Goal: Task Accomplishment & Management: Use online tool/utility

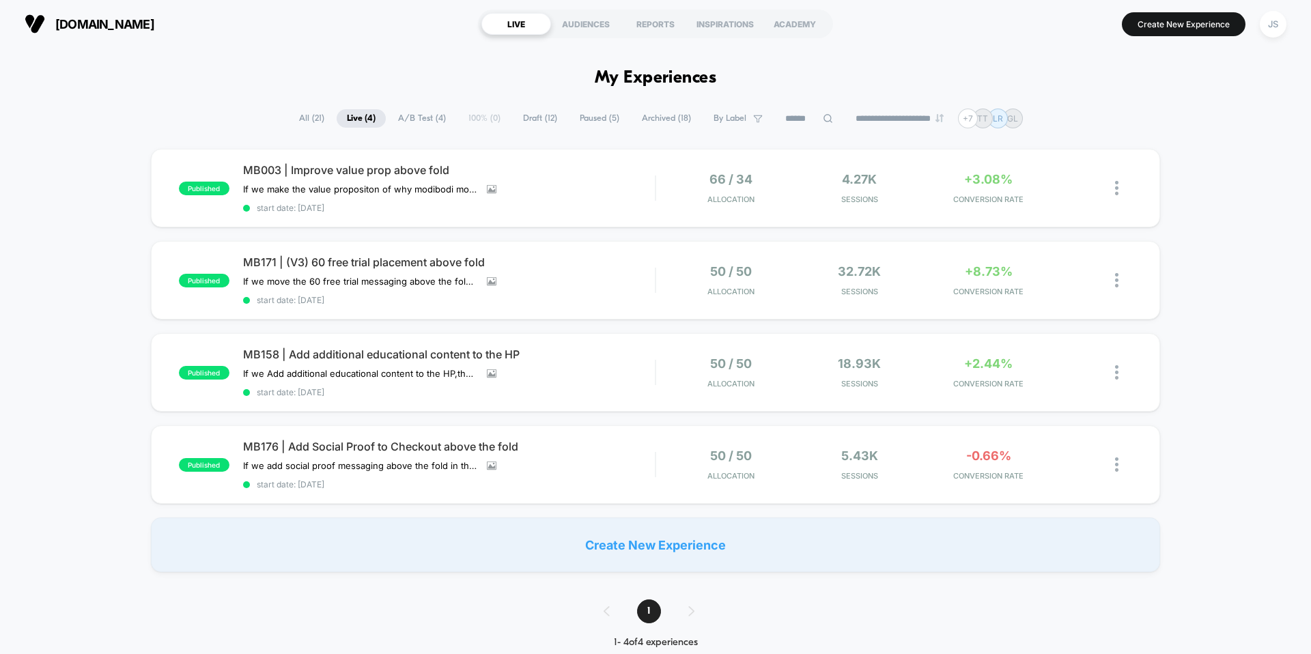
click at [1196, 261] on div "published MB003 | Improve value prop above fold If we make the value propositon…" at bounding box center [655, 360] width 1311 height 423
click at [1117, 371] on img at bounding box center [1116, 372] width 3 height 14
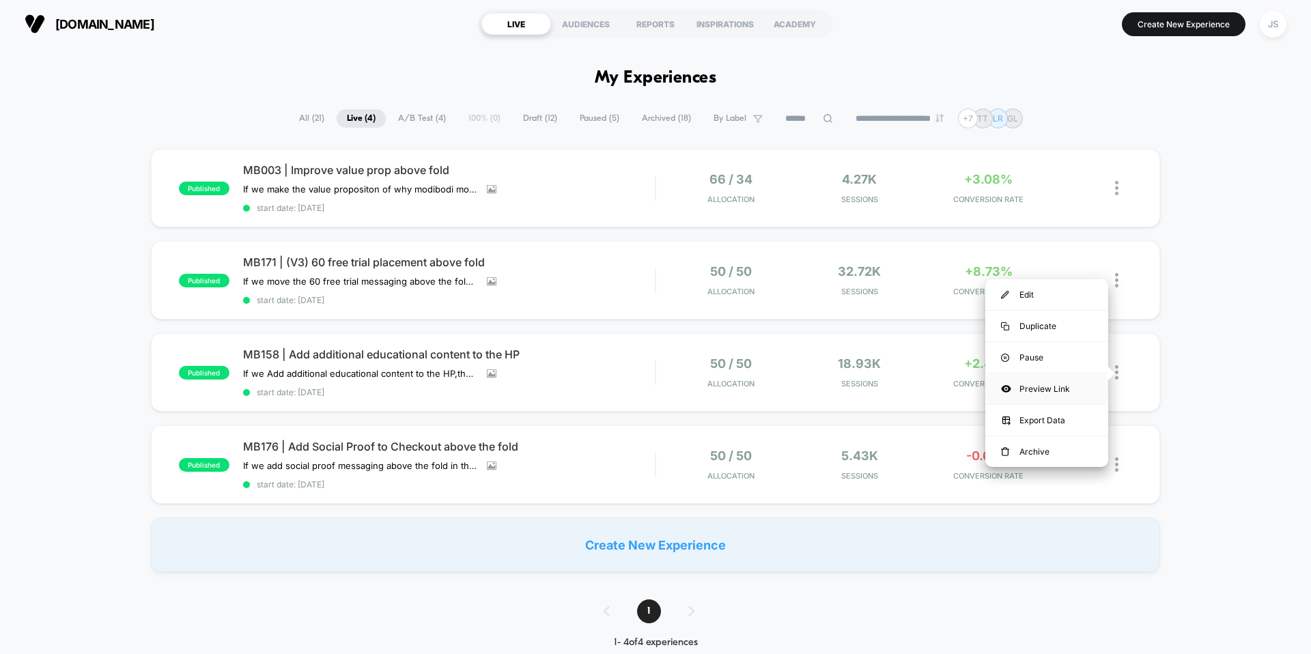
click at [1058, 391] on div "Preview Link" at bounding box center [1046, 388] width 123 height 31
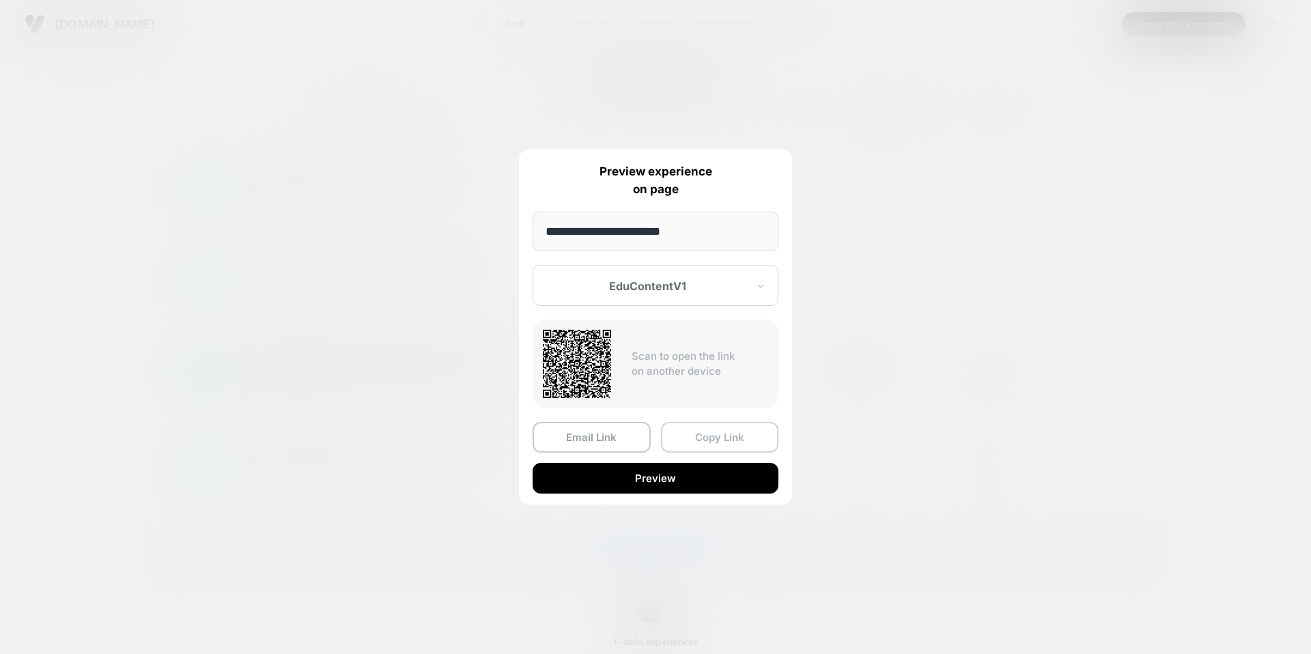
click at [712, 436] on button "Copy Link" at bounding box center [720, 437] width 118 height 31
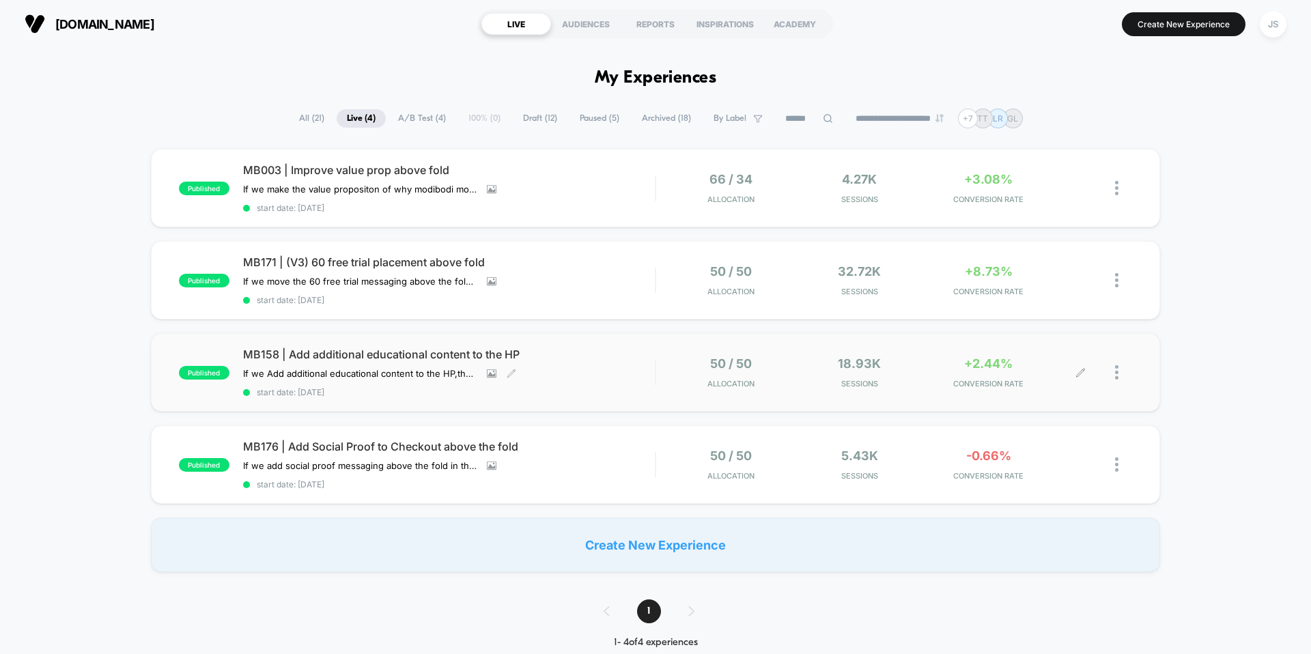
click at [382, 348] on span "MB158 | Add additional educational content to the HP" at bounding box center [449, 355] width 412 height 14
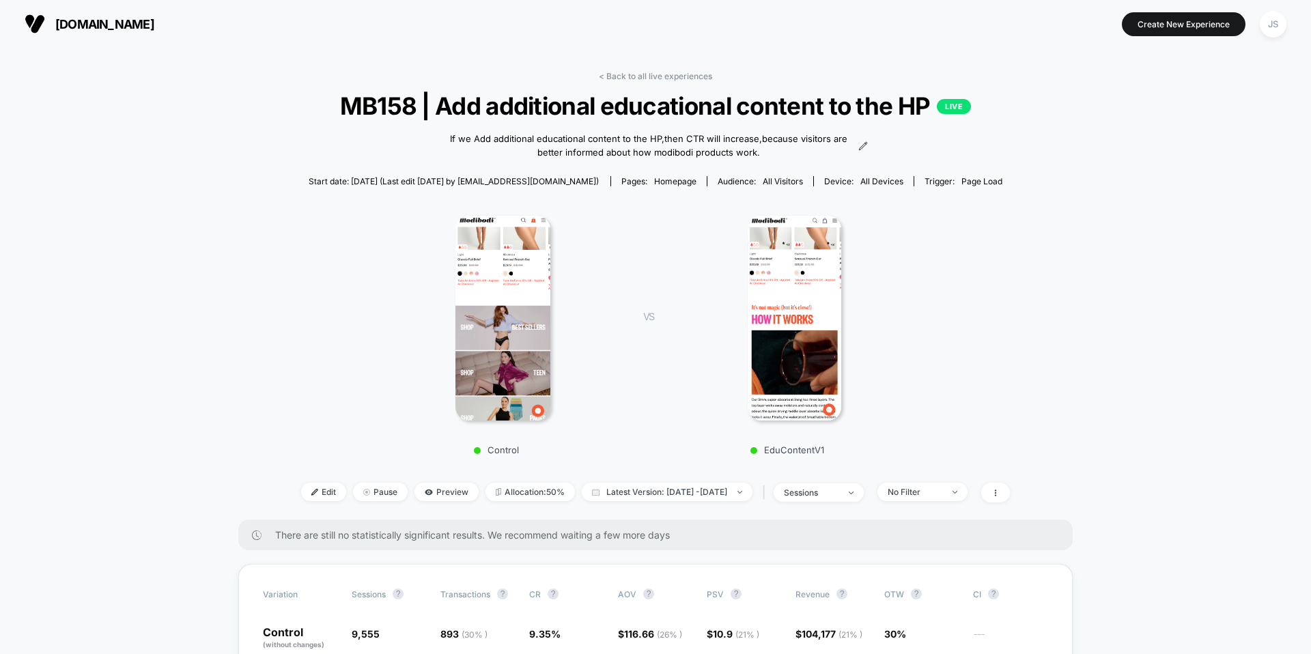
click at [767, 181] on span "All Visitors" at bounding box center [783, 181] width 40 height 10
click at [654, 185] on span "homepage" at bounding box center [675, 181] width 42 height 10
click at [832, 184] on span "Device: all devices" at bounding box center [863, 181] width 100 height 10
click at [860, 183] on span "all devices" at bounding box center [881, 181] width 43 height 10
click at [723, 181] on div "Audience: All Visitors" at bounding box center [760, 181] width 85 height 10
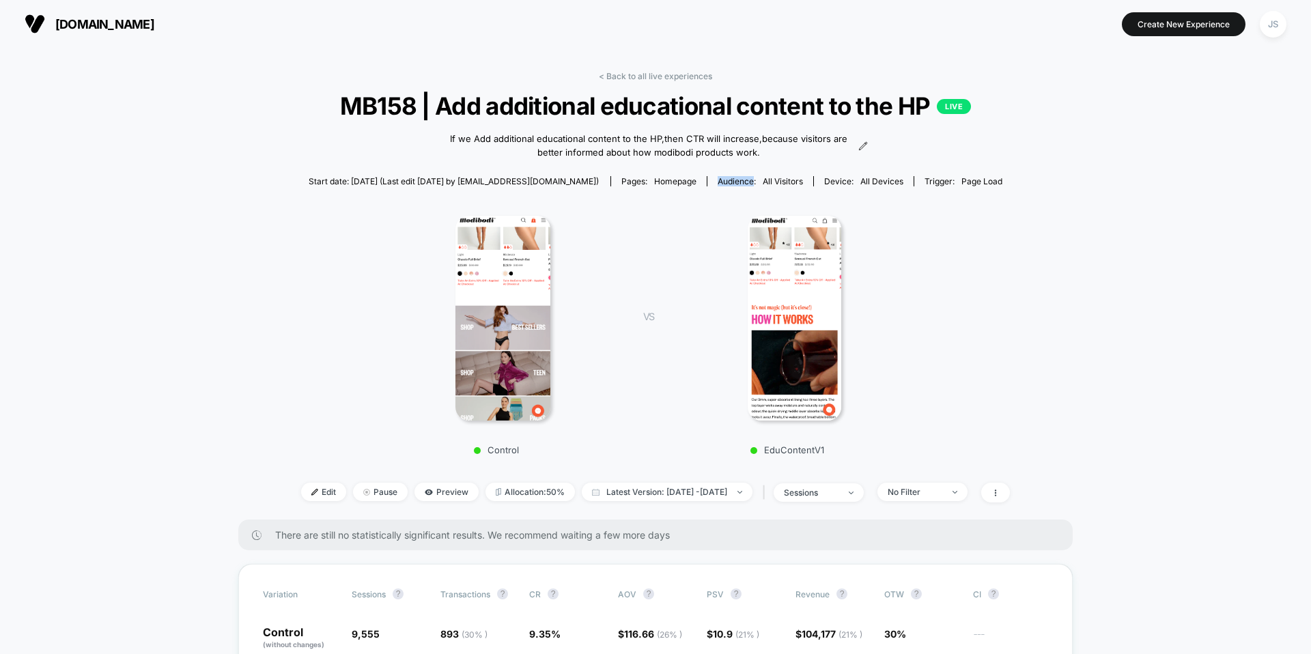
click at [723, 181] on div "Audience: All Visitors" at bounding box center [760, 181] width 85 height 10
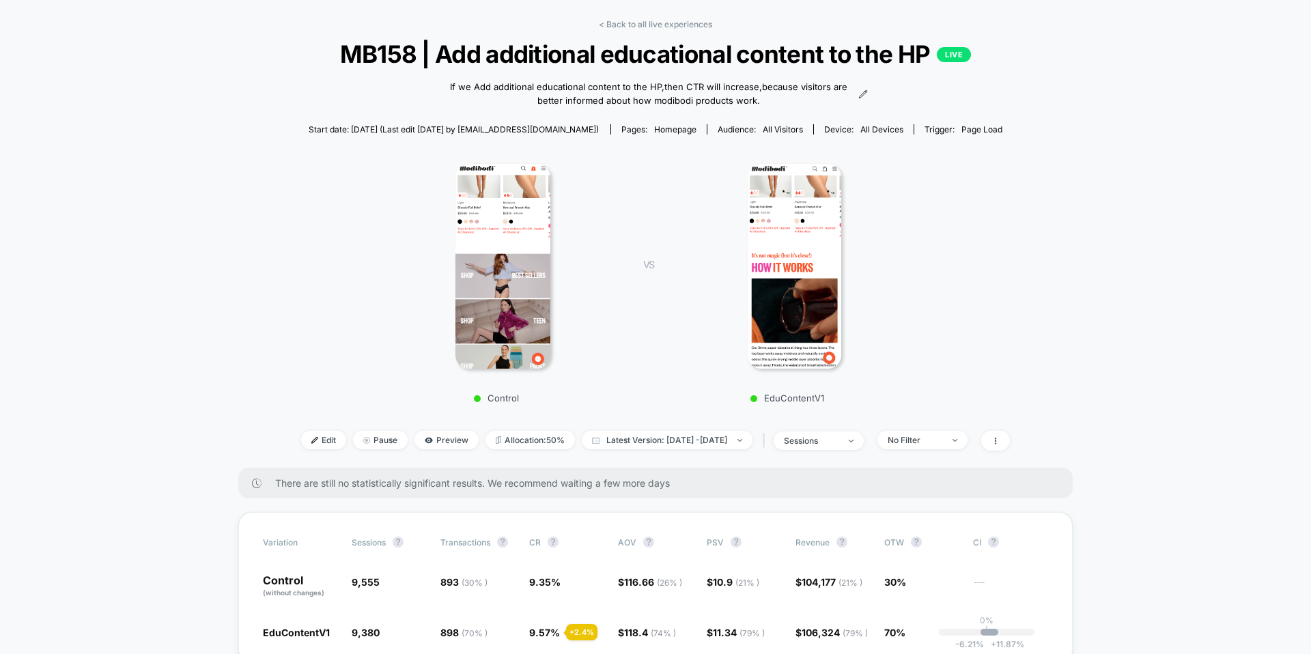
click at [723, 181] on div at bounding box center [794, 266] width 239 height 205
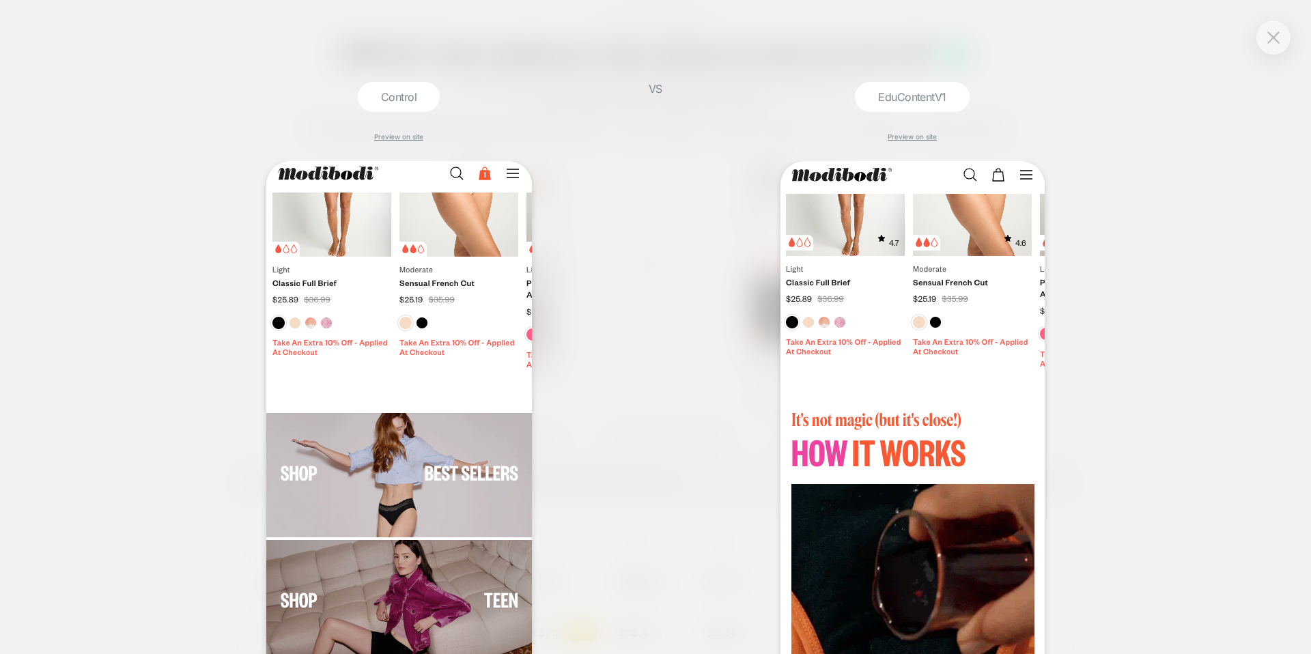
click at [734, 126] on div "EduContentV1 Preview on site" at bounding box center [912, 368] width 459 height 572
click at [1273, 42] on img at bounding box center [1273, 37] width 12 height 12
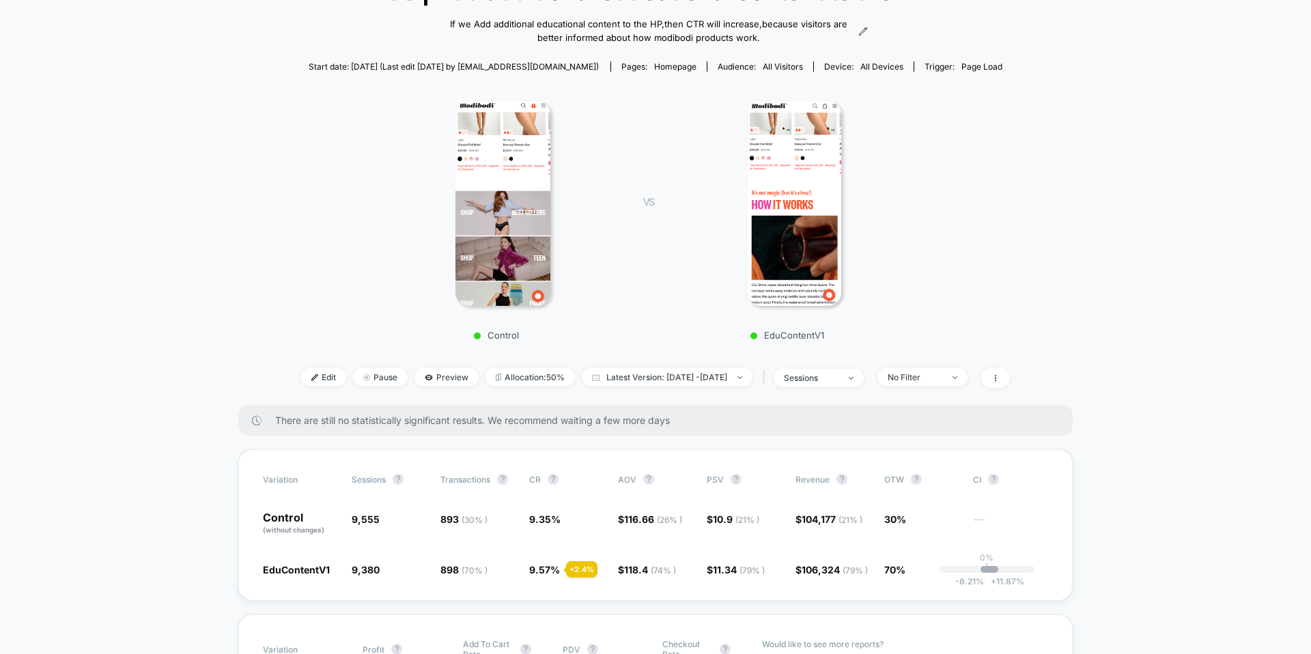
scroll to position [113, 0]
click at [422, 380] on span "Preview" at bounding box center [446, 378] width 64 height 18
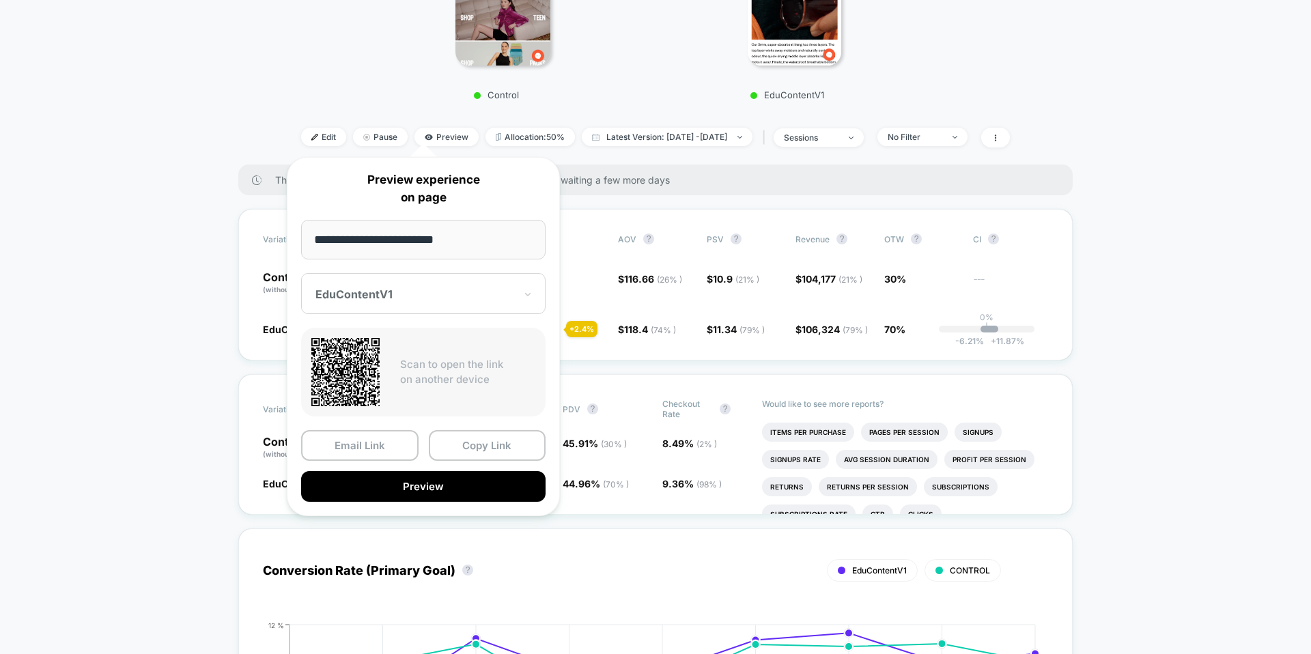
scroll to position [351, 0]
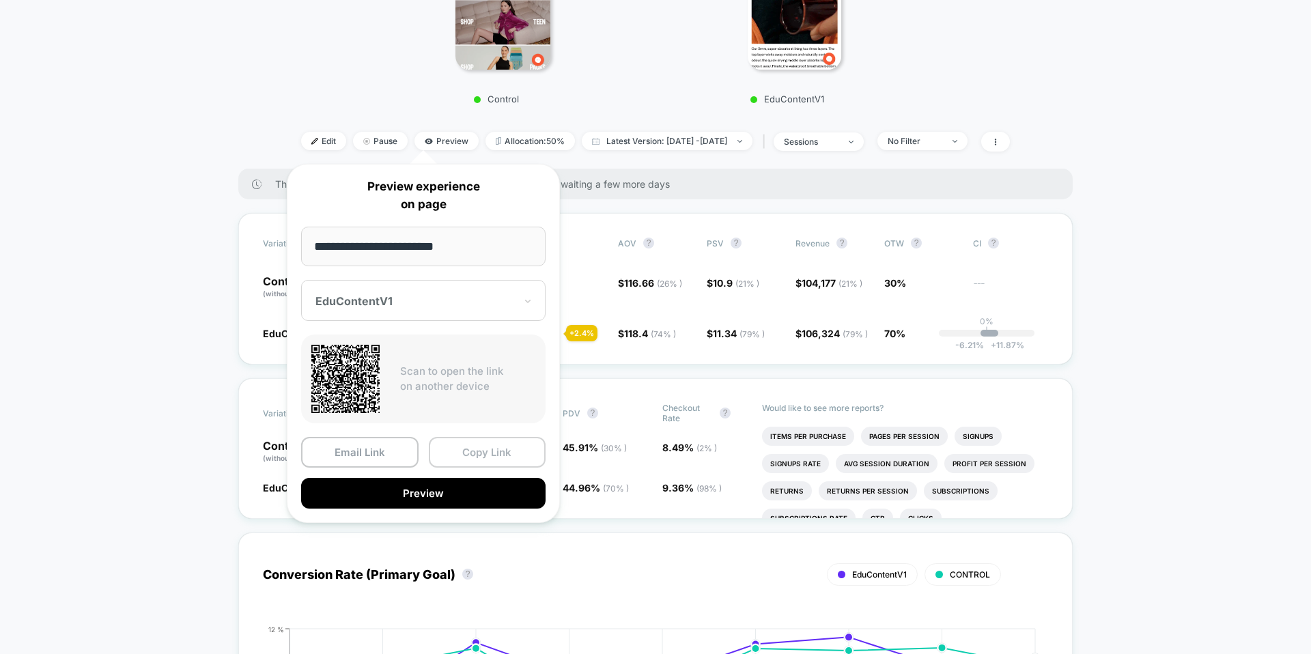
click at [477, 444] on button "Copy Link" at bounding box center [487, 452] width 117 height 31
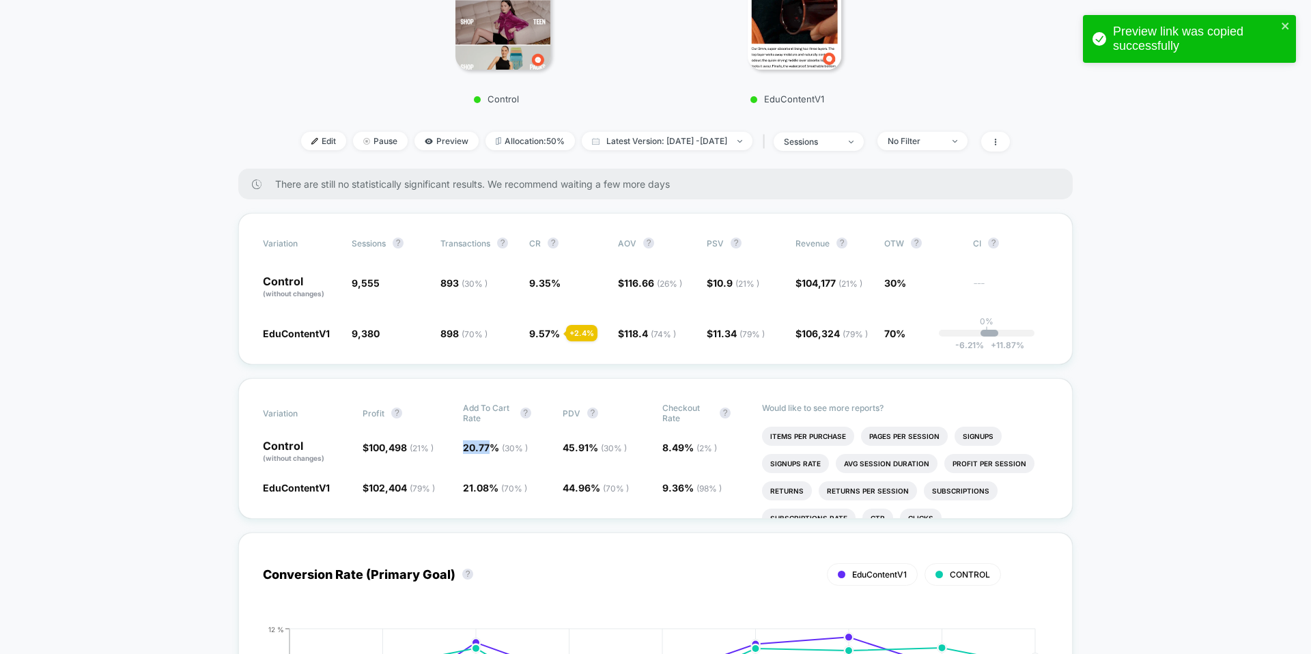
click at [477, 444] on span "20.77 % ( 30 % )" at bounding box center [495, 448] width 65 height 12
click at [460, 431] on div "Variation Profit ? Add To Cart Rate ? PDV ? Checkout Rate ? Control (without ch…" at bounding box center [655, 448] width 834 height 141
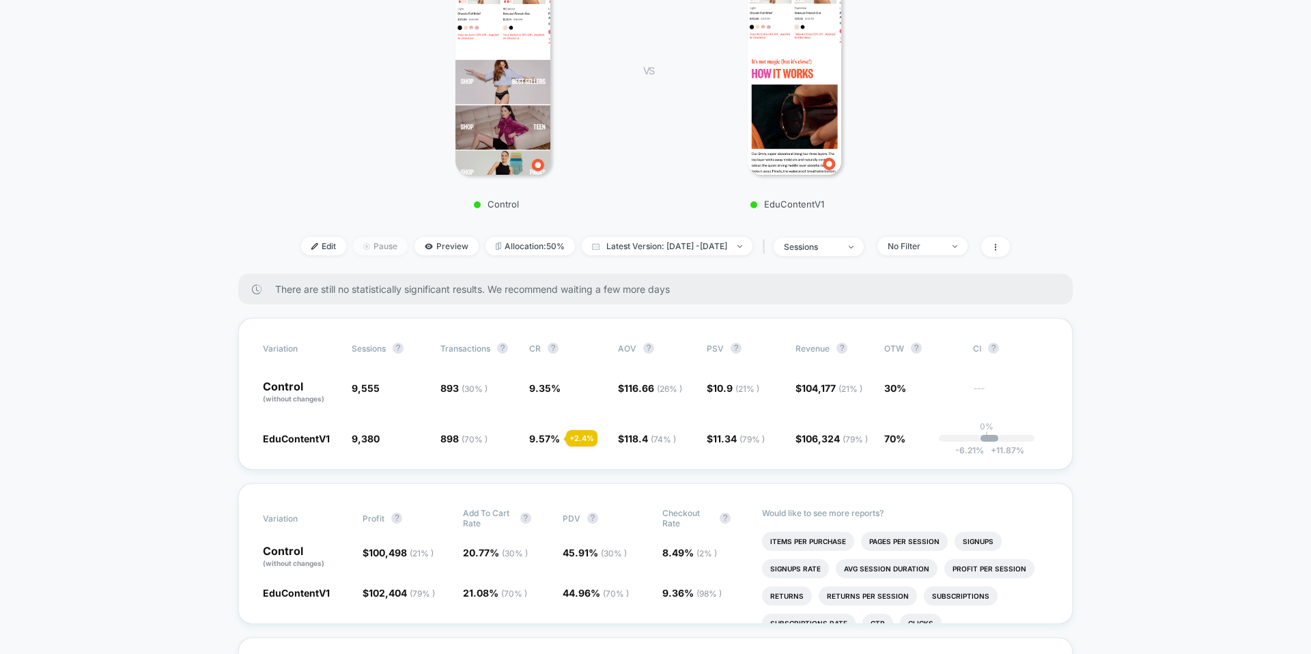
scroll to position [0, 0]
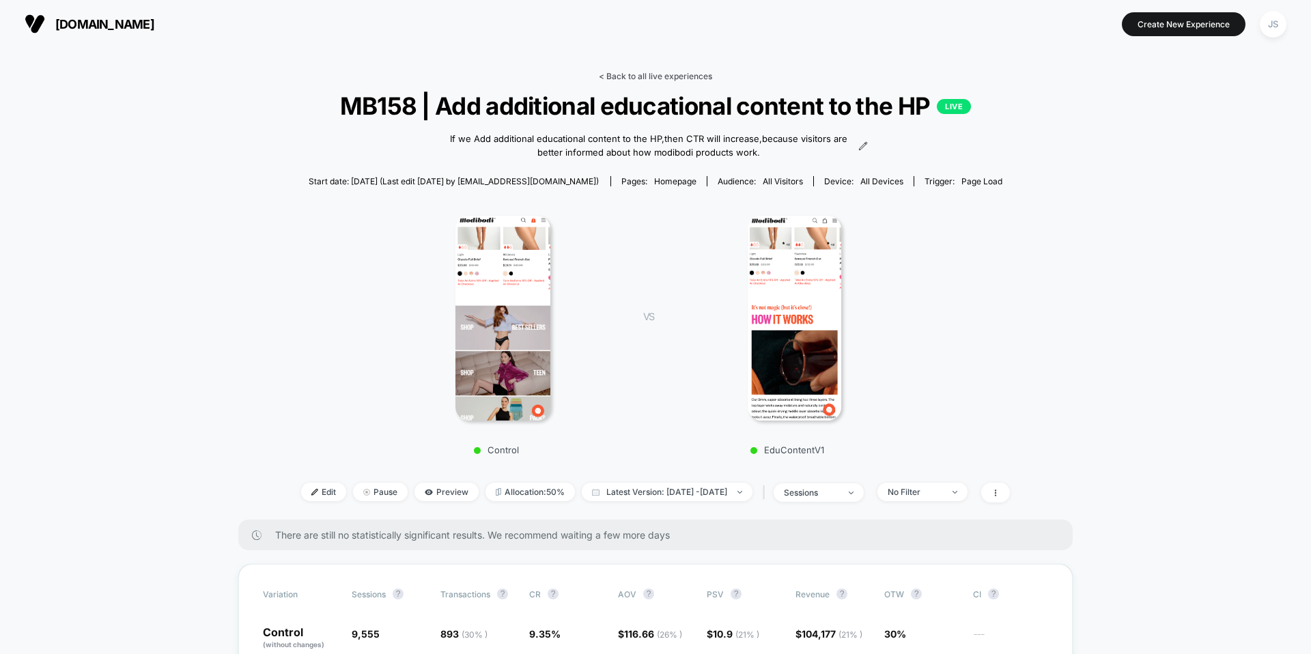
click at [649, 76] on link "< Back to all live experiences" at bounding box center [655, 76] width 113 height 10
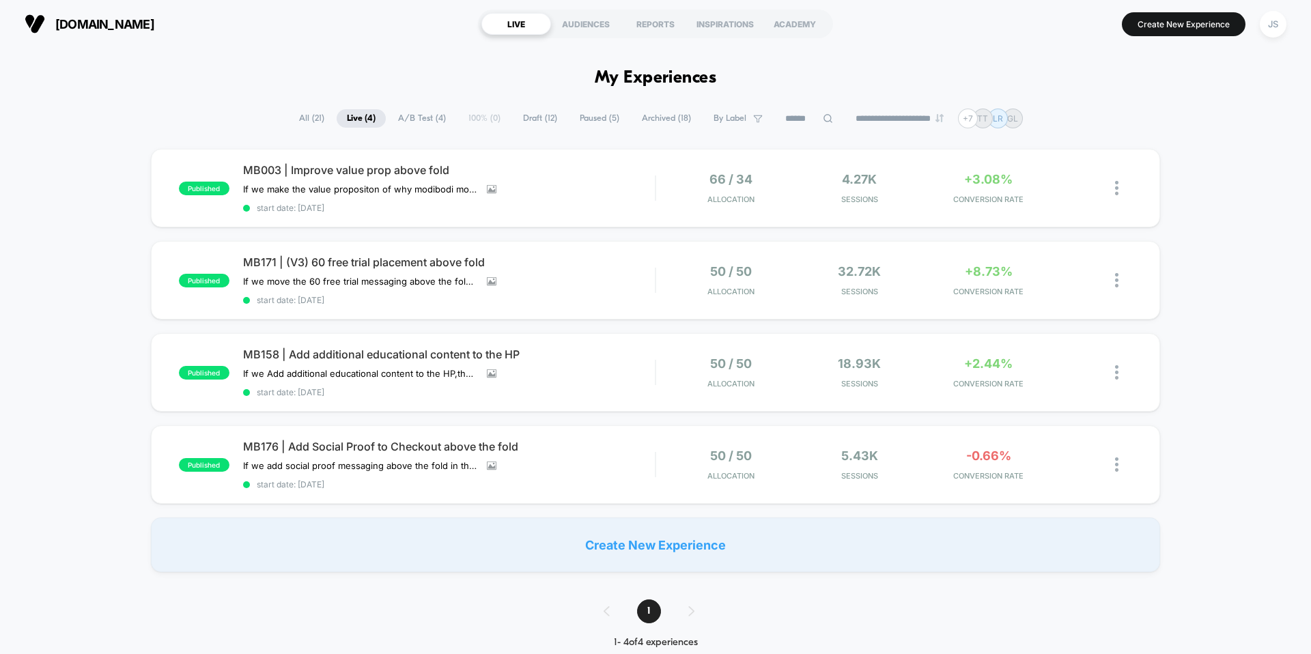
click at [388, 166] on span "MB003 | Improve value prop above fold" at bounding box center [449, 170] width 412 height 14
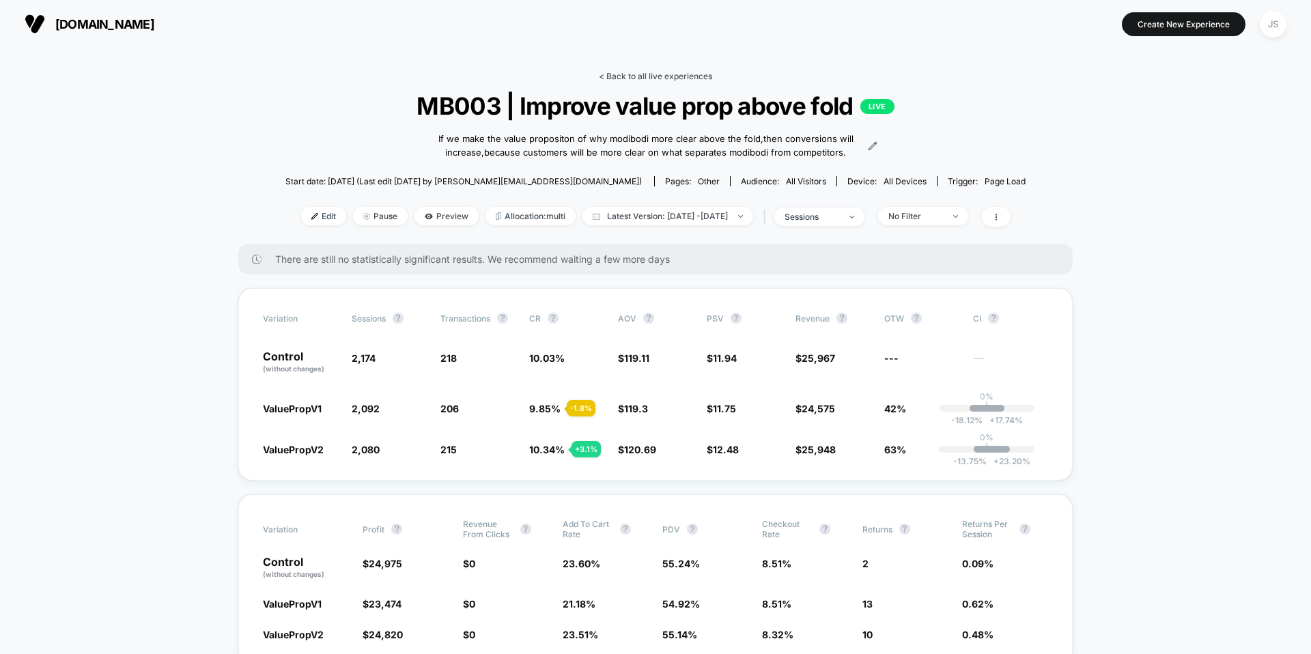
click at [677, 74] on link "< Back to all live experiences" at bounding box center [655, 76] width 113 height 10
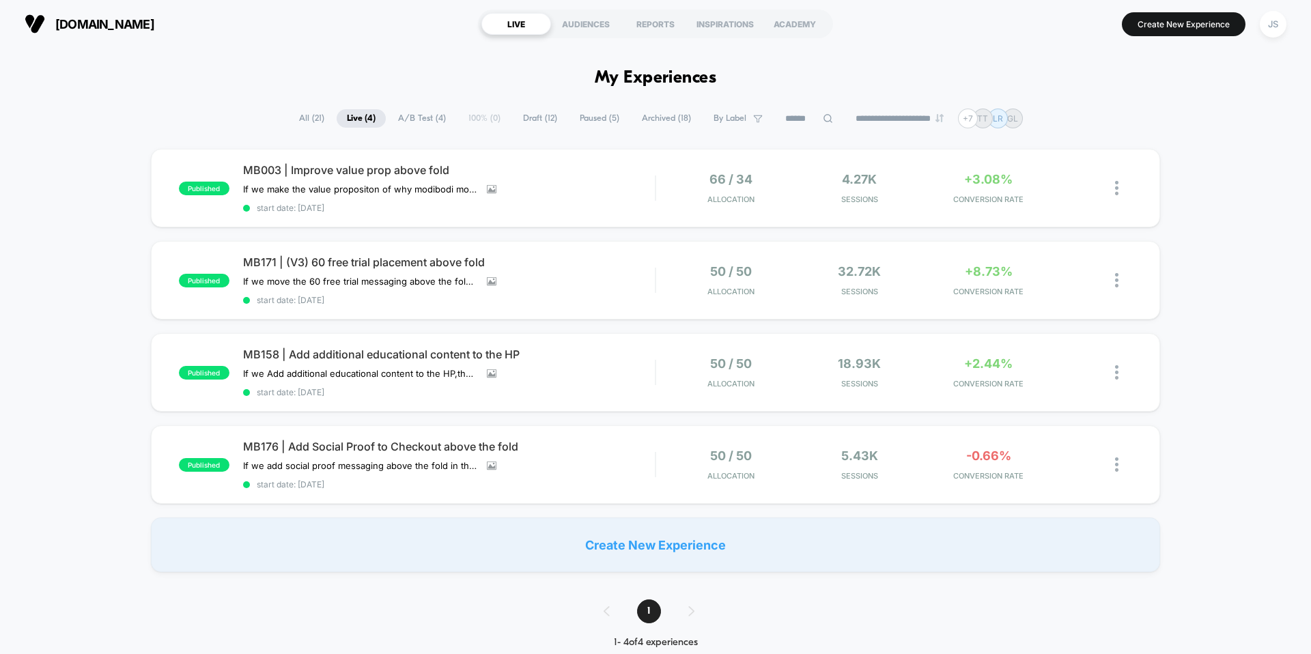
click at [616, 87] on h1 "My Experiences" at bounding box center [656, 78] width 122 height 20
click at [616, 83] on h1 "My Experiences" at bounding box center [656, 78] width 122 height 20
click at [615, 83] on h1 "My Experiences" at bounding box center [656, 78] width 122 height 20
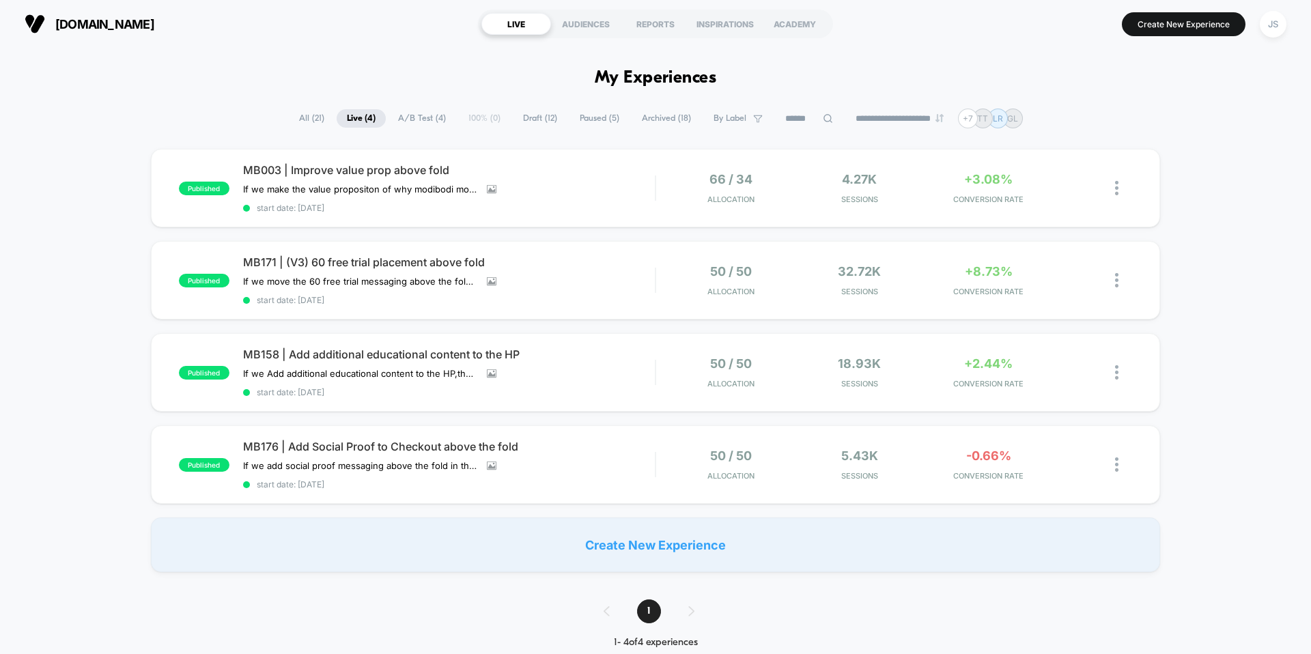
drag, startPoint x: 586, startPoint y: 79, endPoint x: 705, endPoint y: 79, distance: 118.1
click at [705, 79] on h1 "My Experiences" at bounding box center [656, 78] width 122 height 20
drag, startPoint x: 711, startPoint y: 78, endPoint x: 612, endPoint y: 75, distance: 99.0
click at [612, 75] on h1 "My Experiences" at bounding box center [656, 78] width 122 height 20
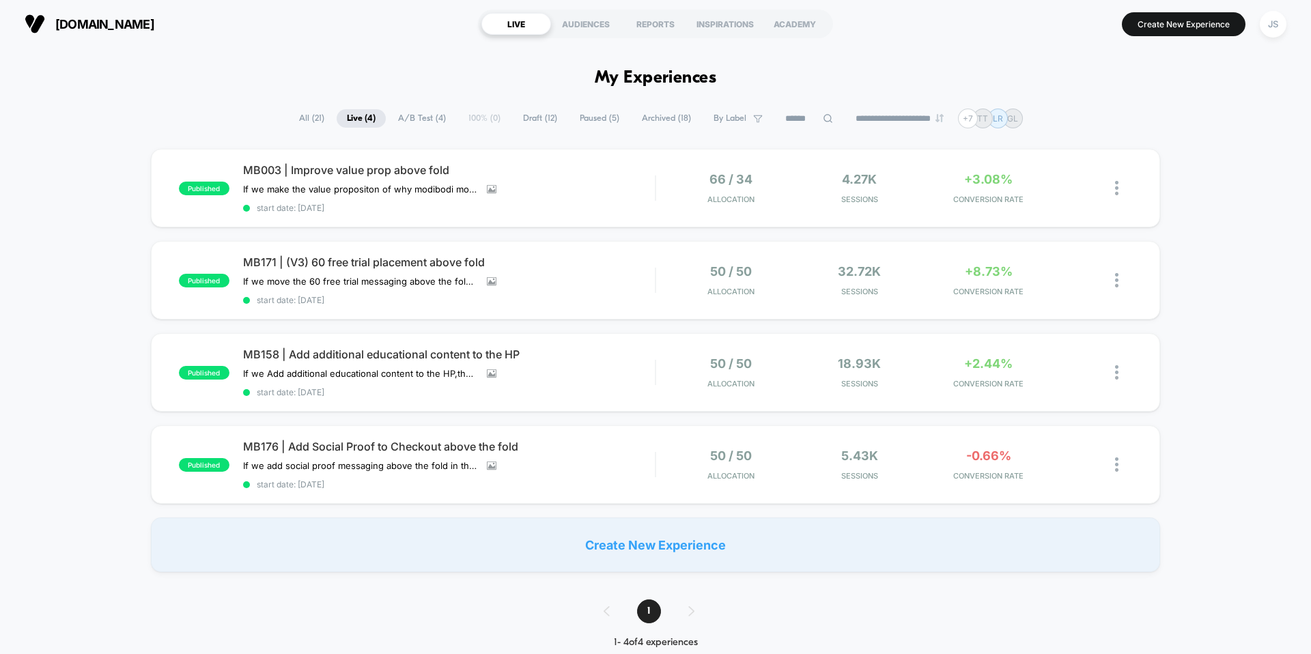
drag, startPoint x: 595, startPoint y: 76, endPoint x: 718, endPoint y: 75, distance: 122.2
click at [1258, 23] on button "JS" at bounding box center [1273, 24] width 35 height 28
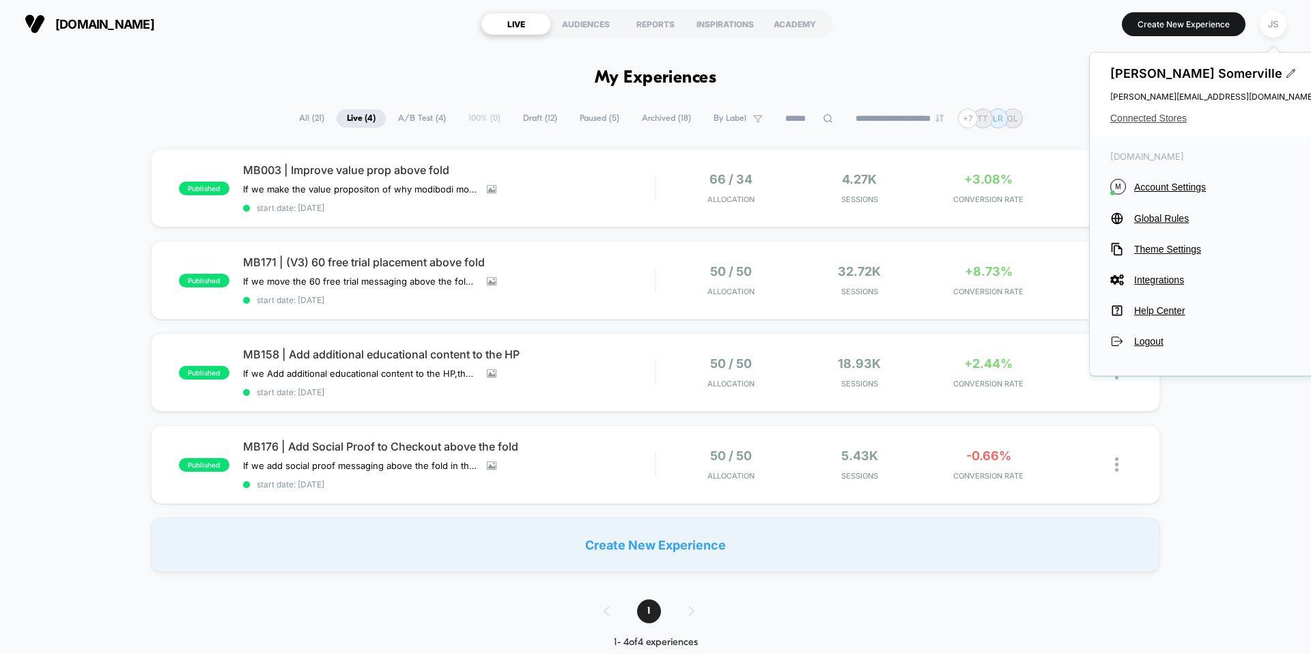
click at [1159, 123] on span "Connected Stores" at bounding box center [1212, 118] width 205 height 11
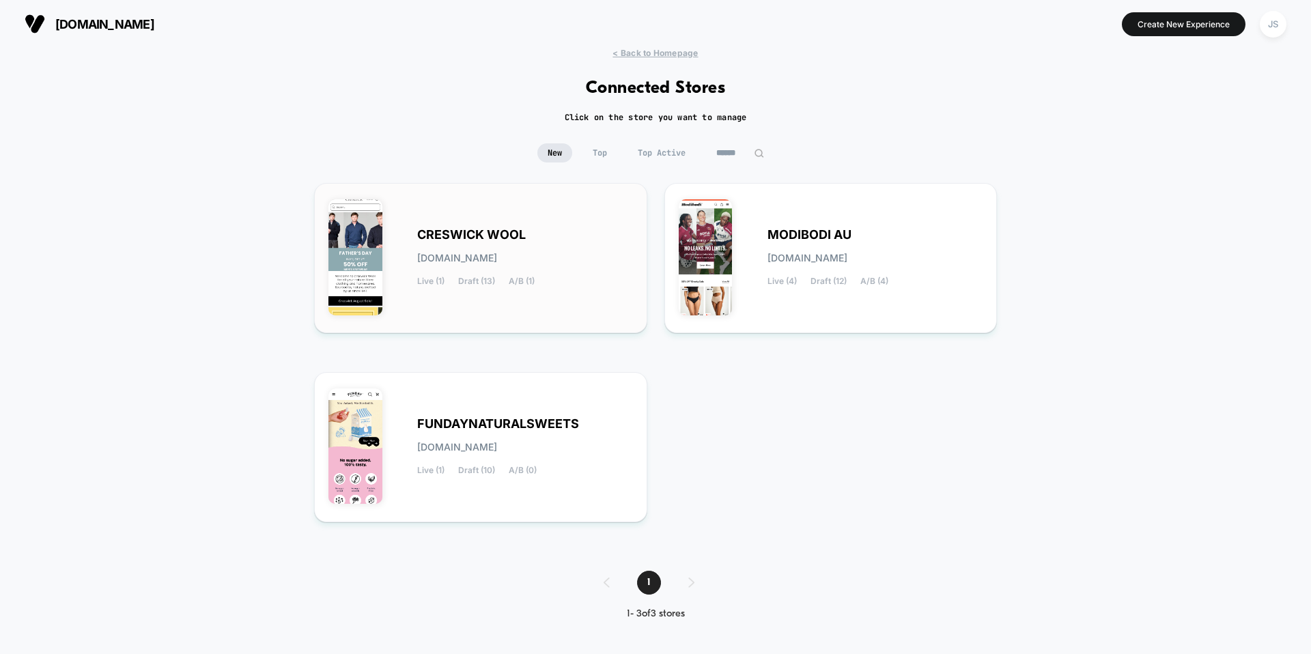
click at [551, 236] on div "CRESWICK WOOL creswick-wool.myshopify.com Live (1) Draft (13) A/B (1)" at bounding box center [525, 258] width 216 height 56
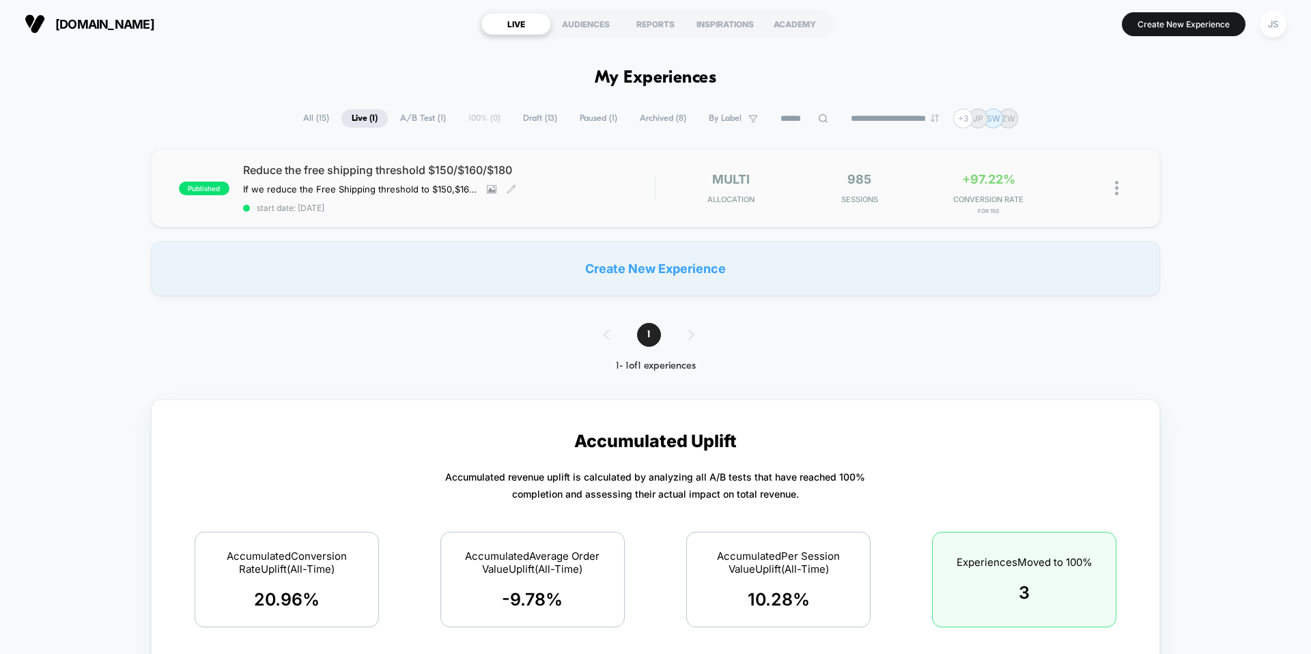
click at [354, 169] on span "Reduce the free shipping threshold $150/$160/$180" at bounding box center [449, 170] width 412 height 14
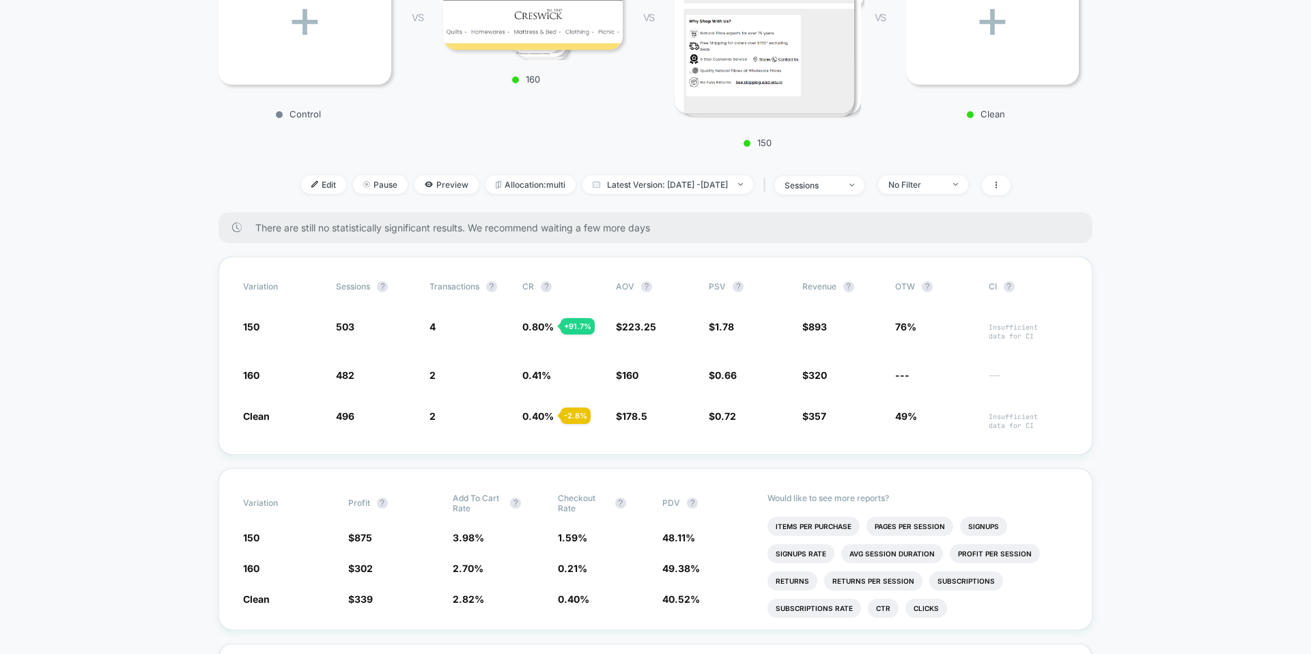
scroll to position [296, 0]
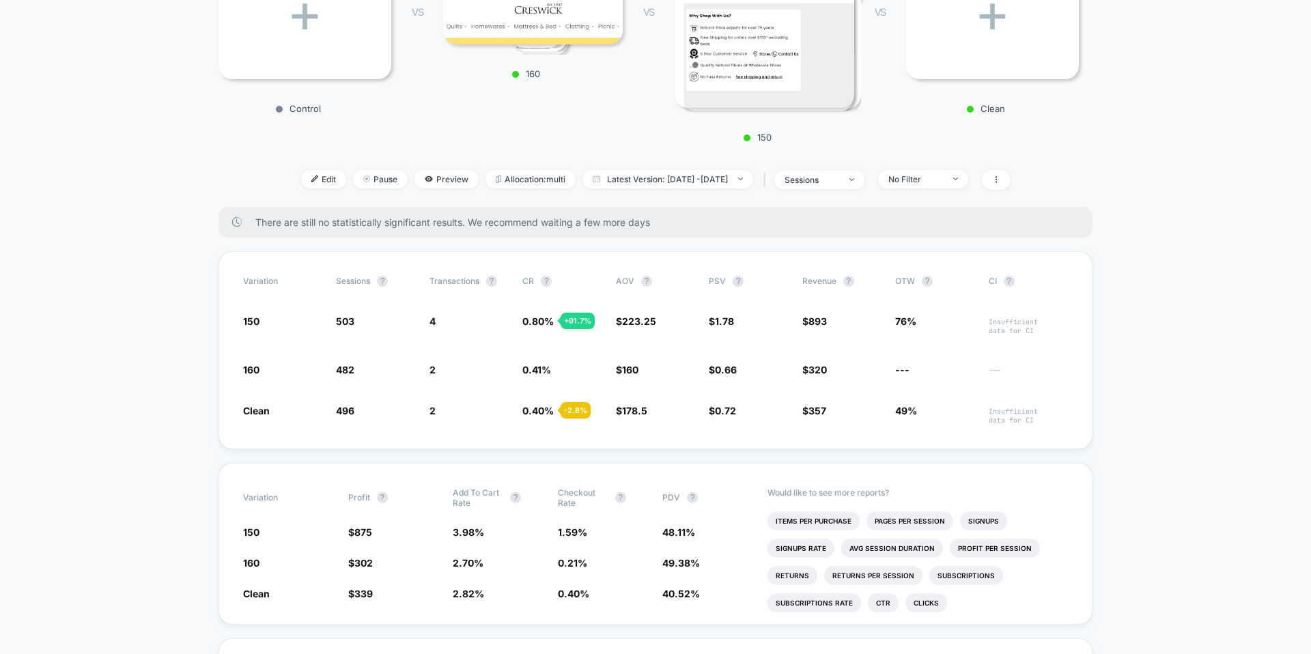
click at [425, 116] on div "+ Control VS 4 160 VS 4 150 VS + Clean" at bounding box center [649, 26] width 874 height 245
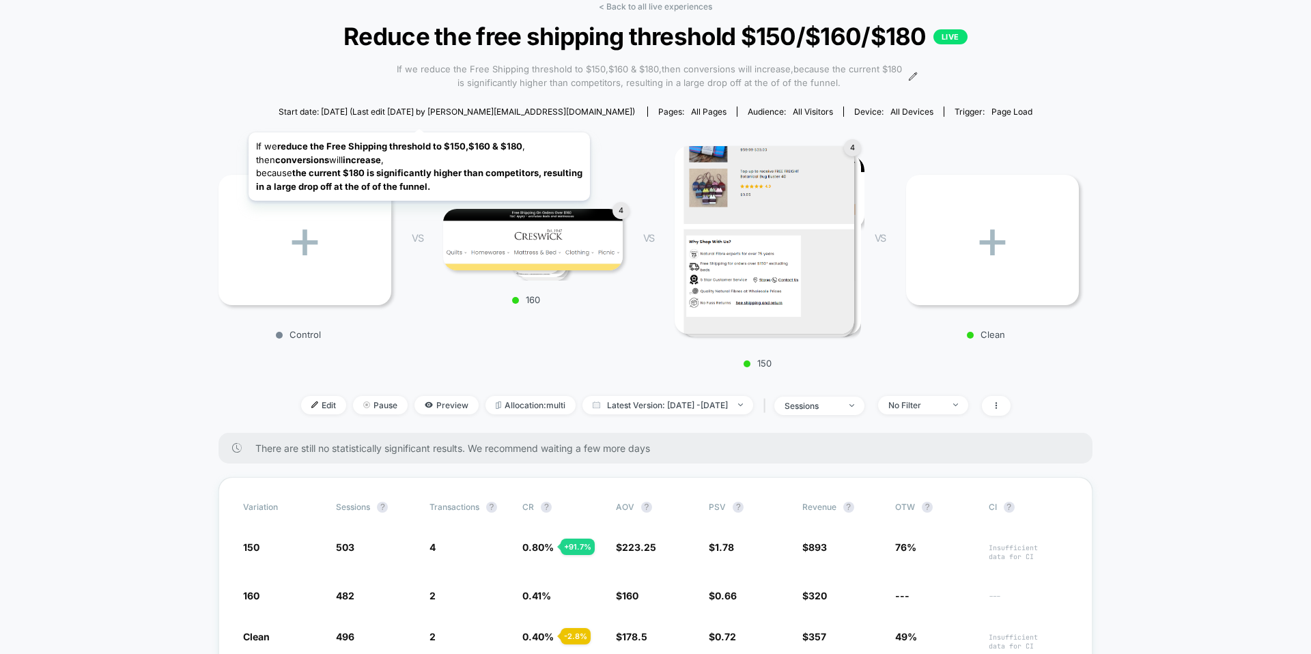
scroll to position [60, 0]
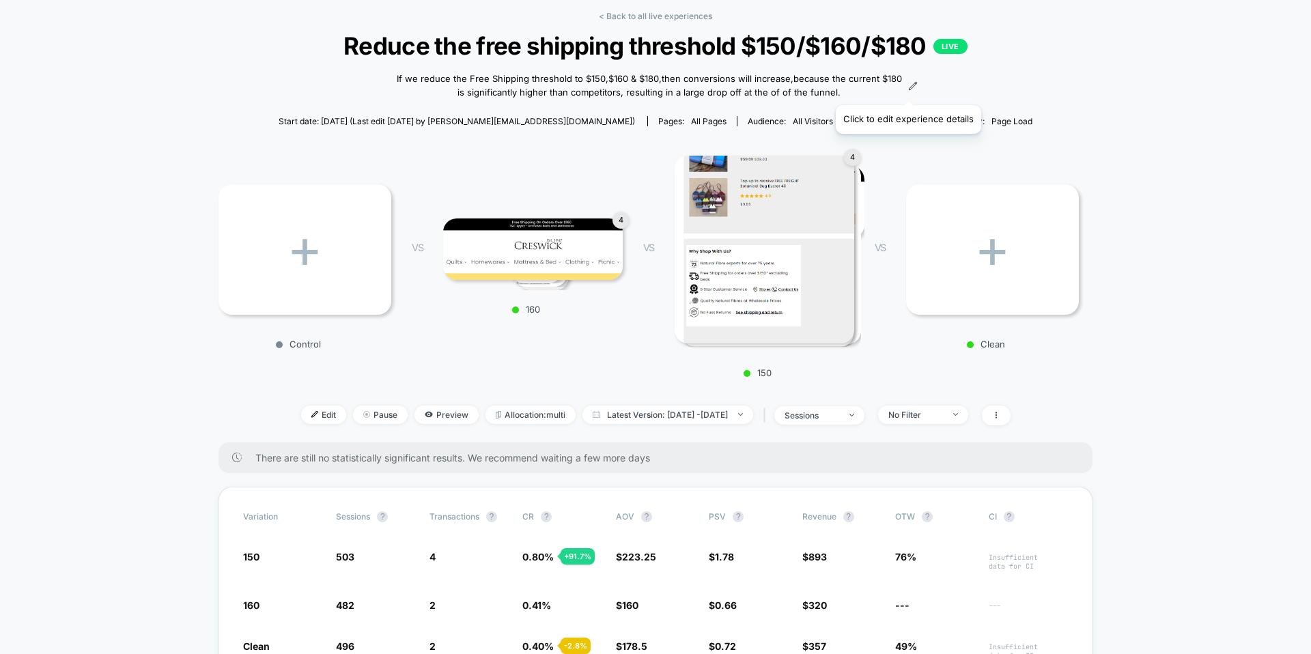
click at [908, 87] on icon at bounding box center [913, 86] width 10 height 10
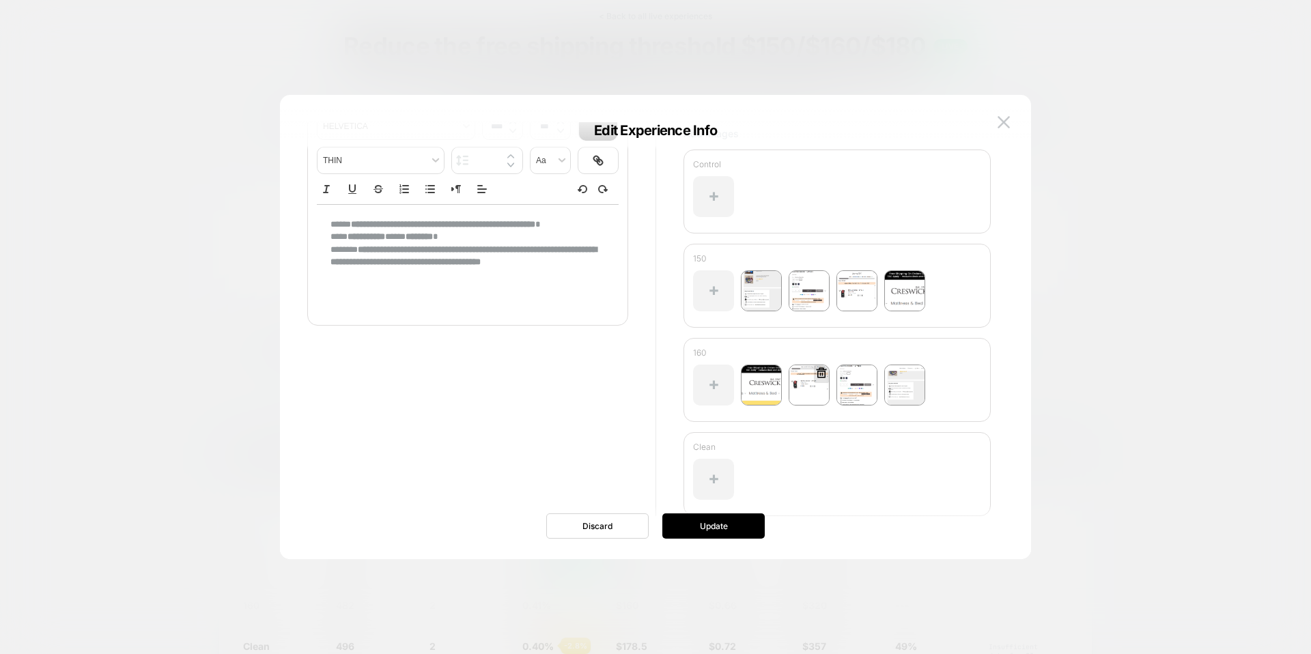
scroll to position [181, 0]
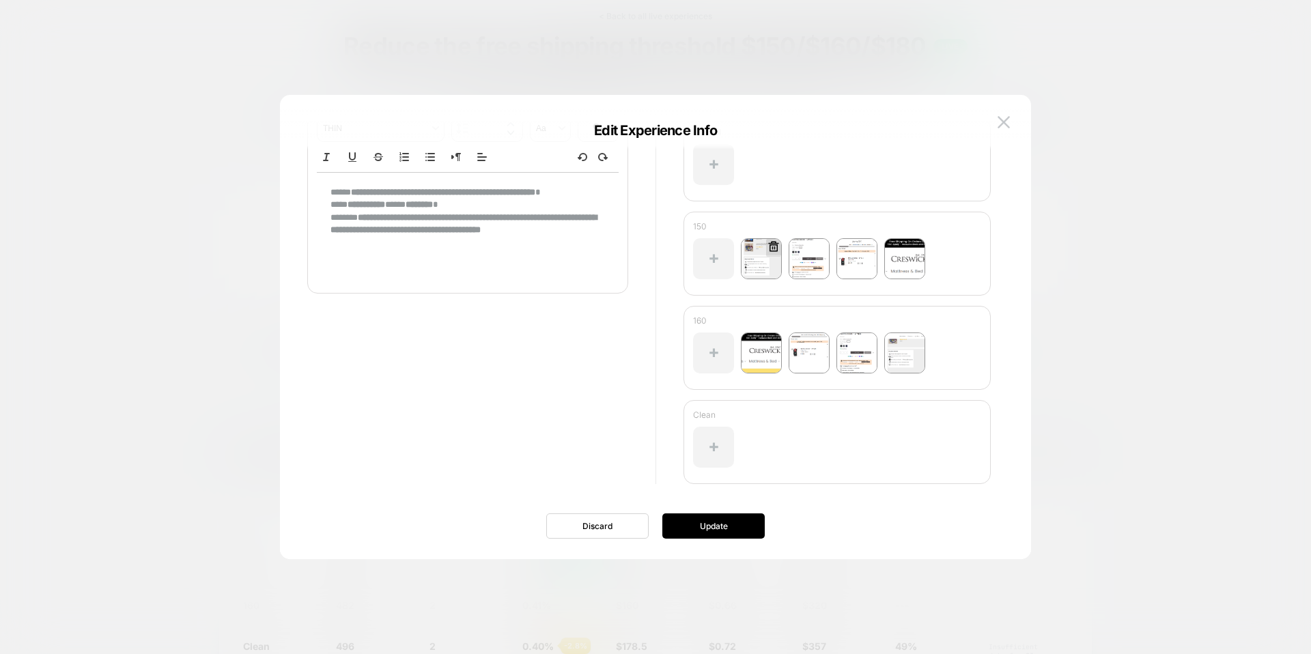
click at [774, 268] on img at bounding box center [761, 258] width 41 height 41
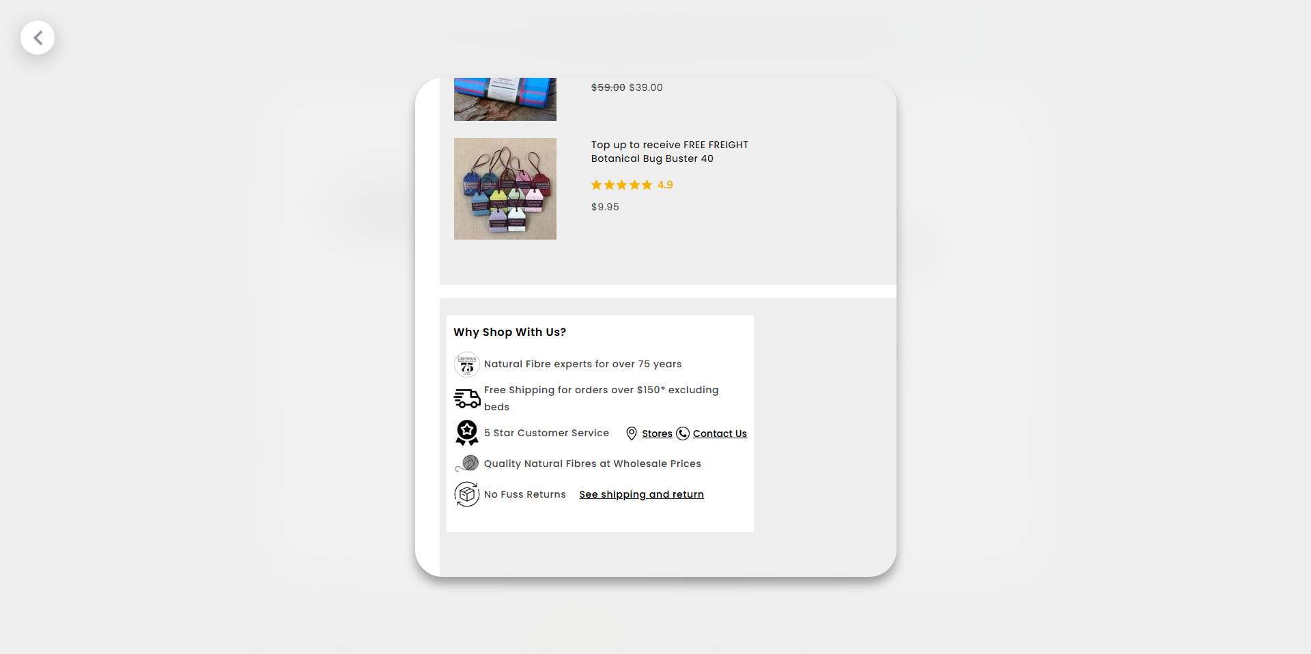
click at [959, 277] on div at bounding box center [655, 327] width 1311 height 654
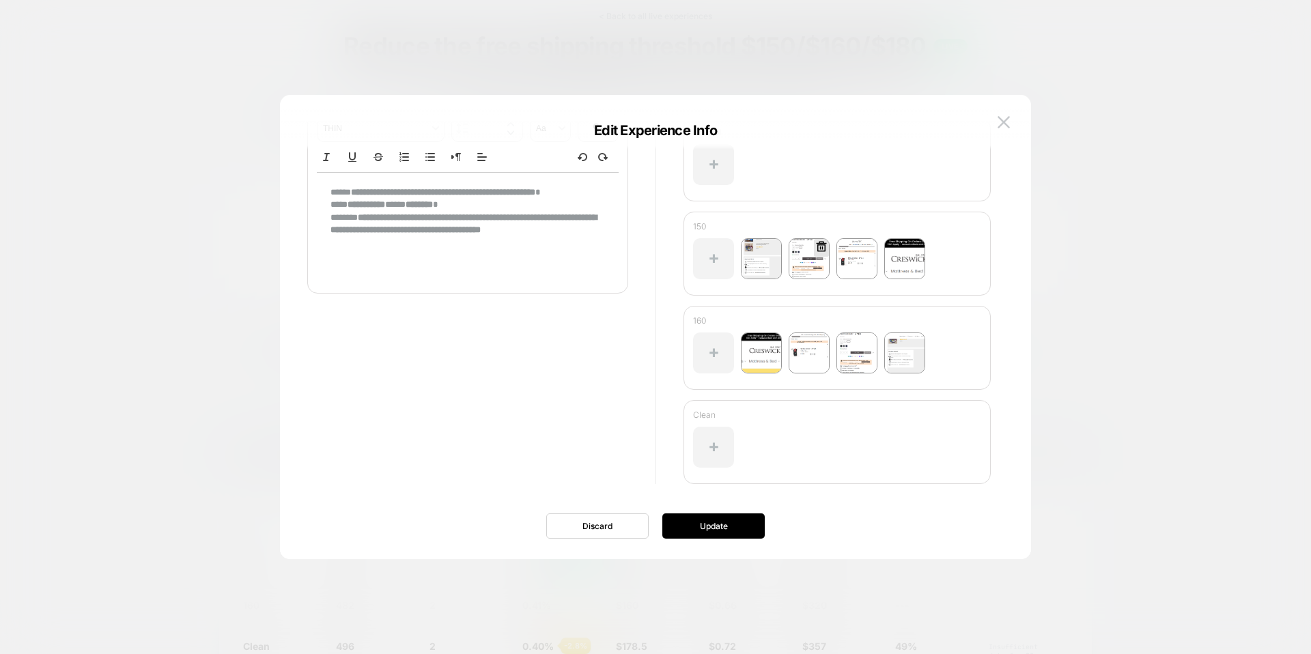
click at [818, 259] on img at bounding box center [809, 258] width 41 height 41
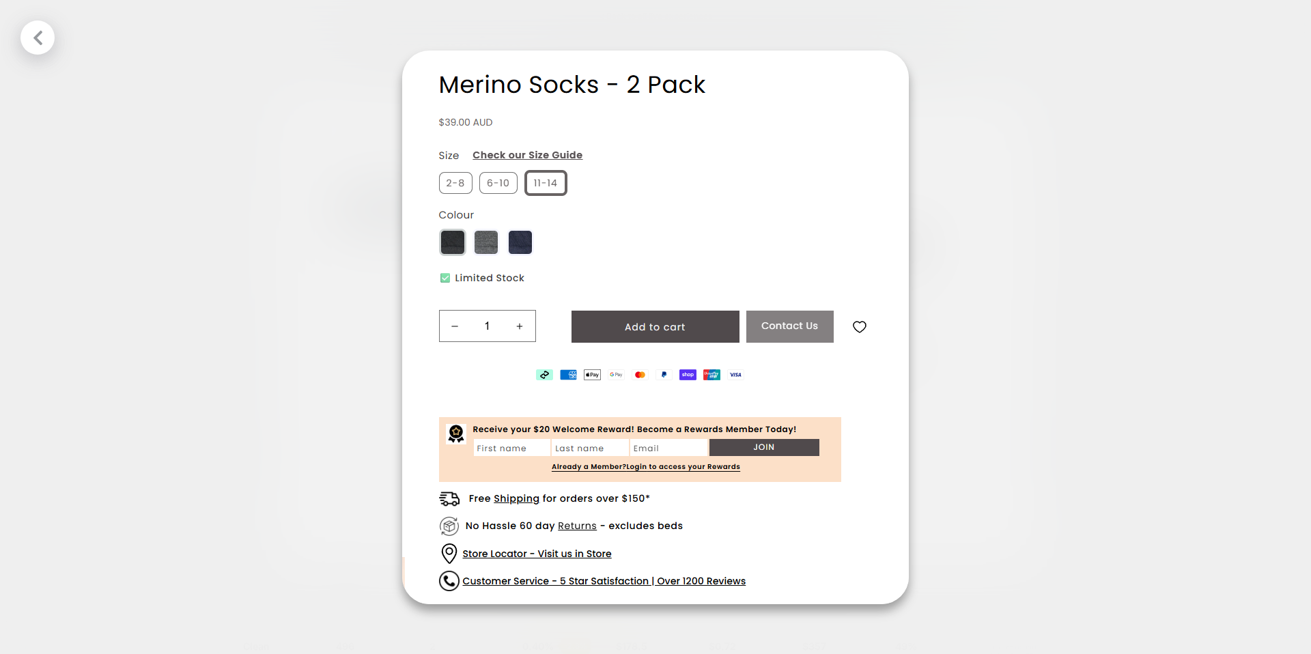
click at [941, 257] on div at bounding box center [655, 327] width 1311 height 654
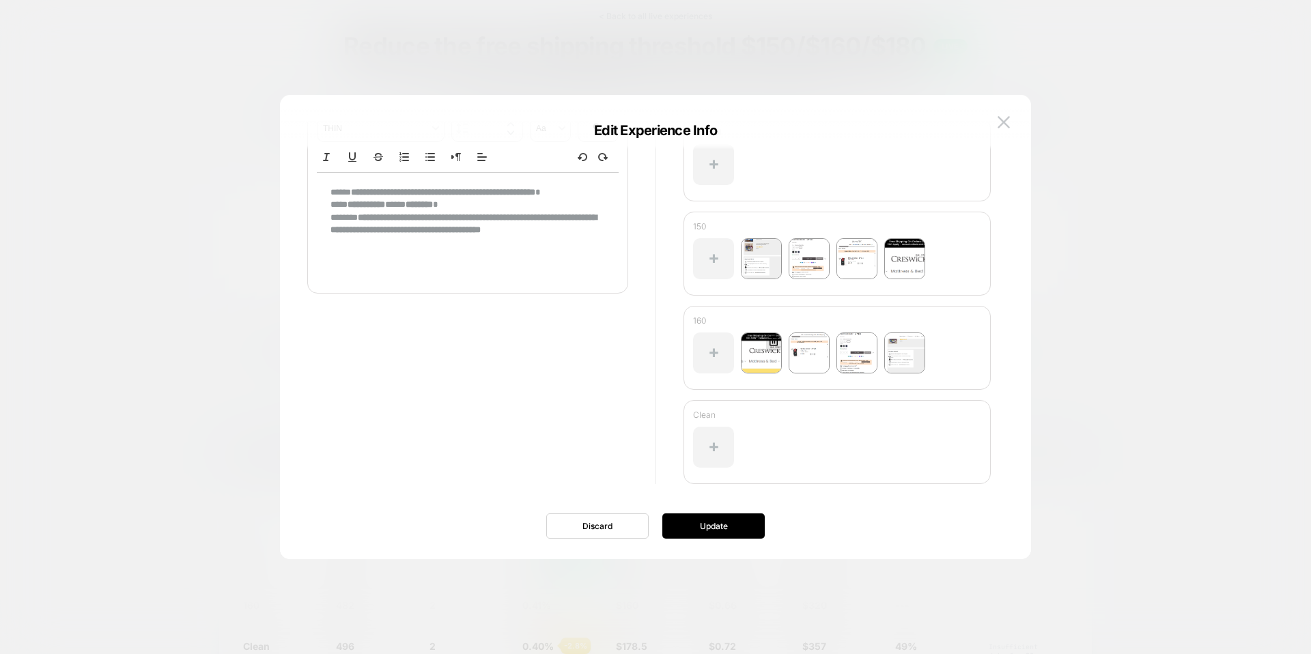
click at [775, 351] on img at bounding box center [761, 353] width 41 height 41
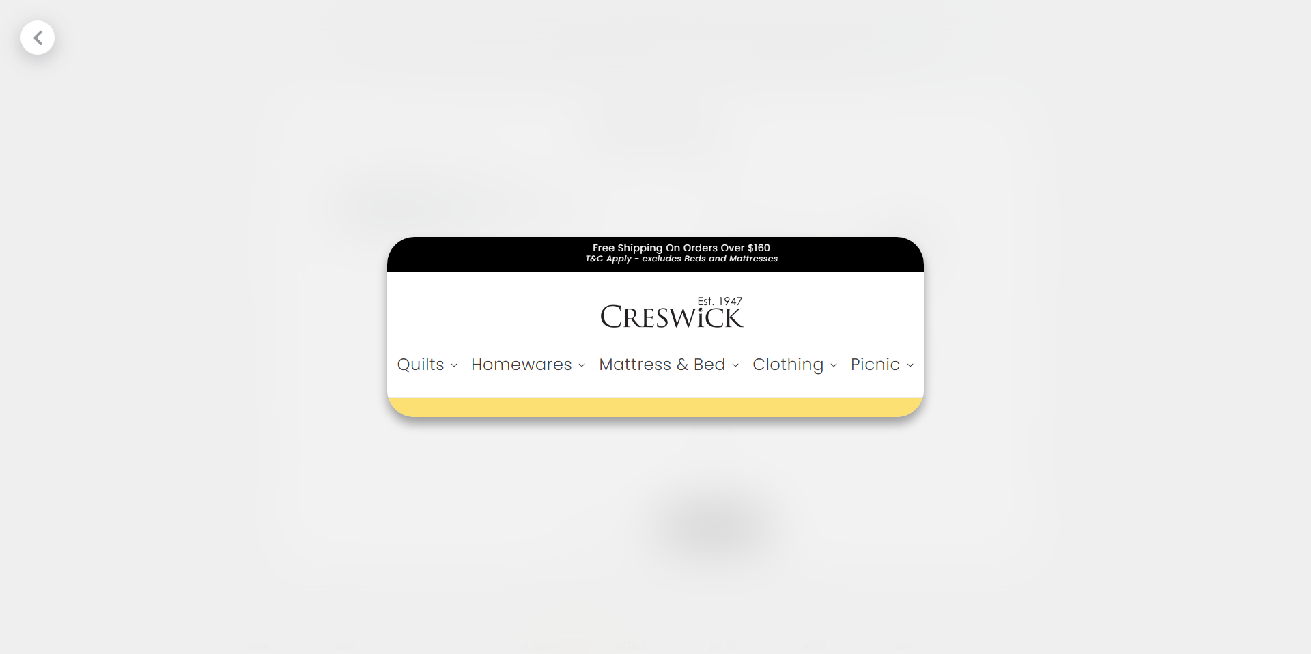
click at [961, 333] on div at bounding box center [655, 327] width 1311 height 654
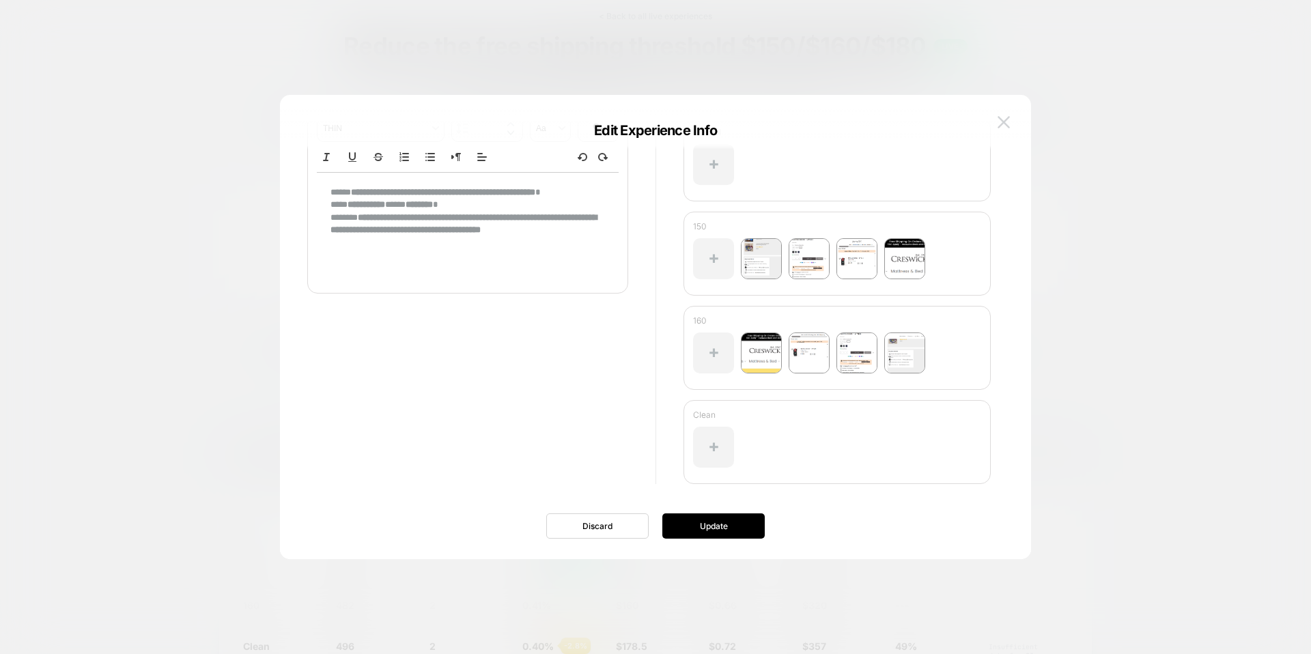
click at [1007, 122] on img at bounding box center [1004, 122] width 12 height 12
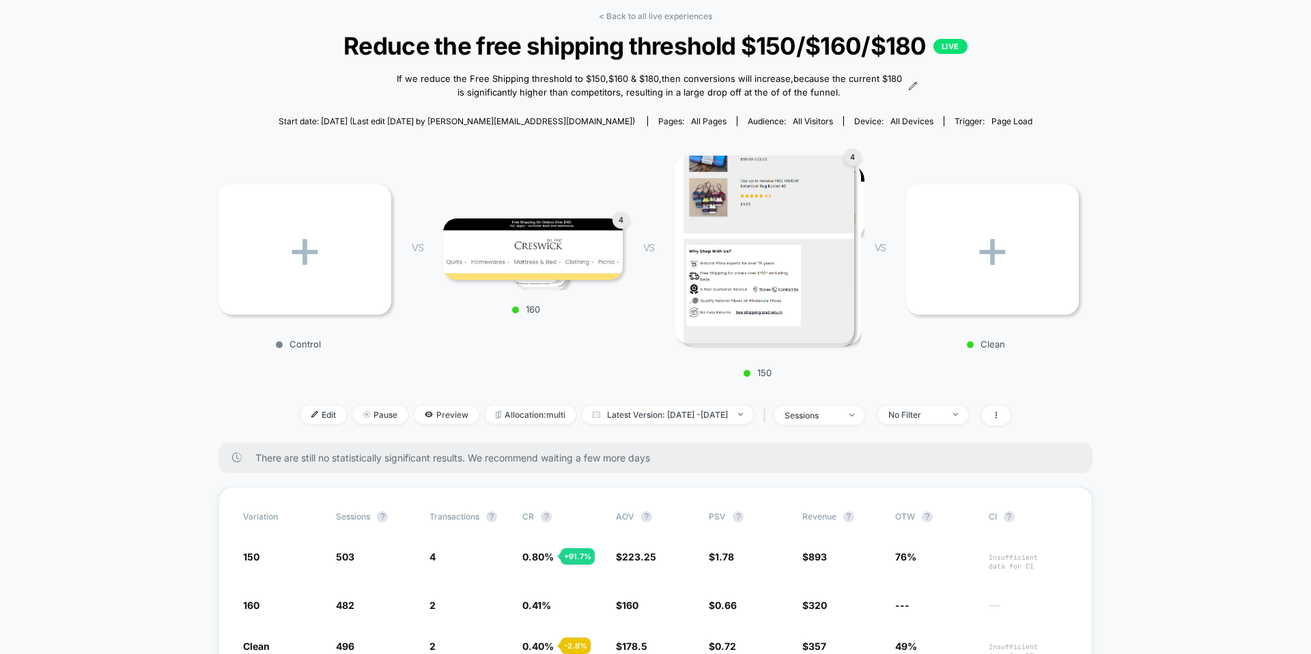
click at [1060, 123] on div "Start date: 16/09/2025 (Last edit 16/09/2025 by justin.s@wearetag.co) Pages: al…" at bounding box center [655, 121] width 874 height 24
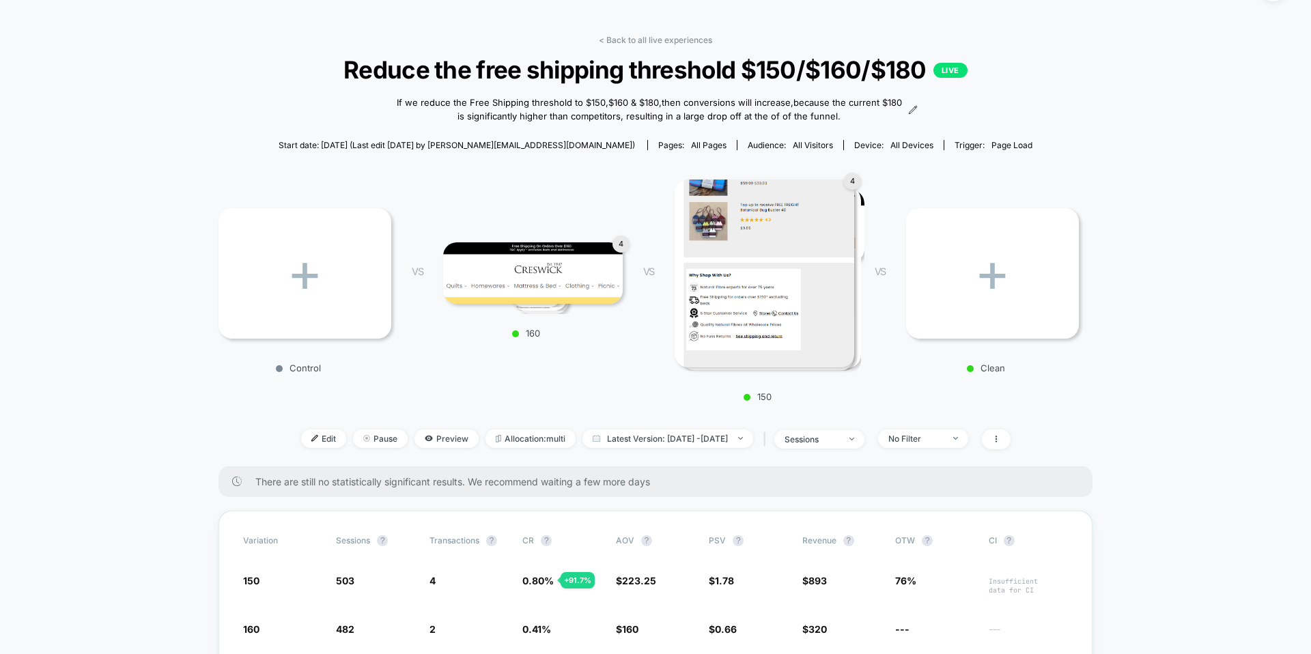
scroll to position [0, 0]
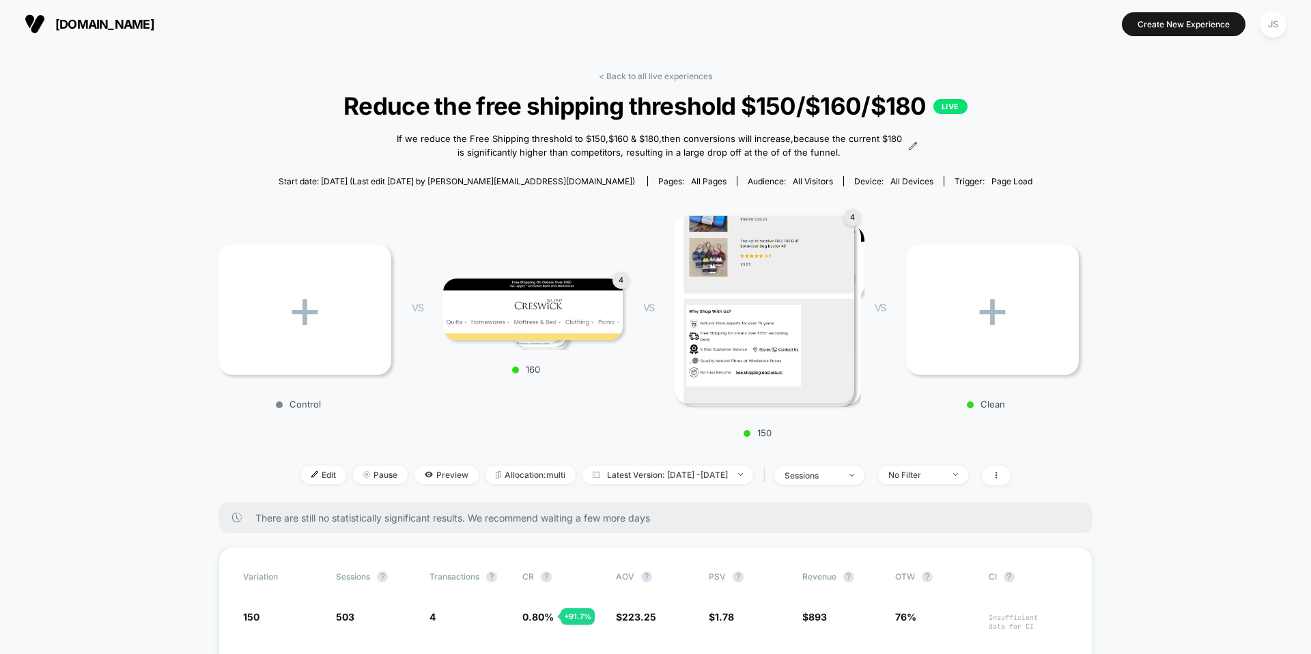
click at [705, 72] on link "< Back to all live experiences" at bounding box center [655, 76] width 113 height 10
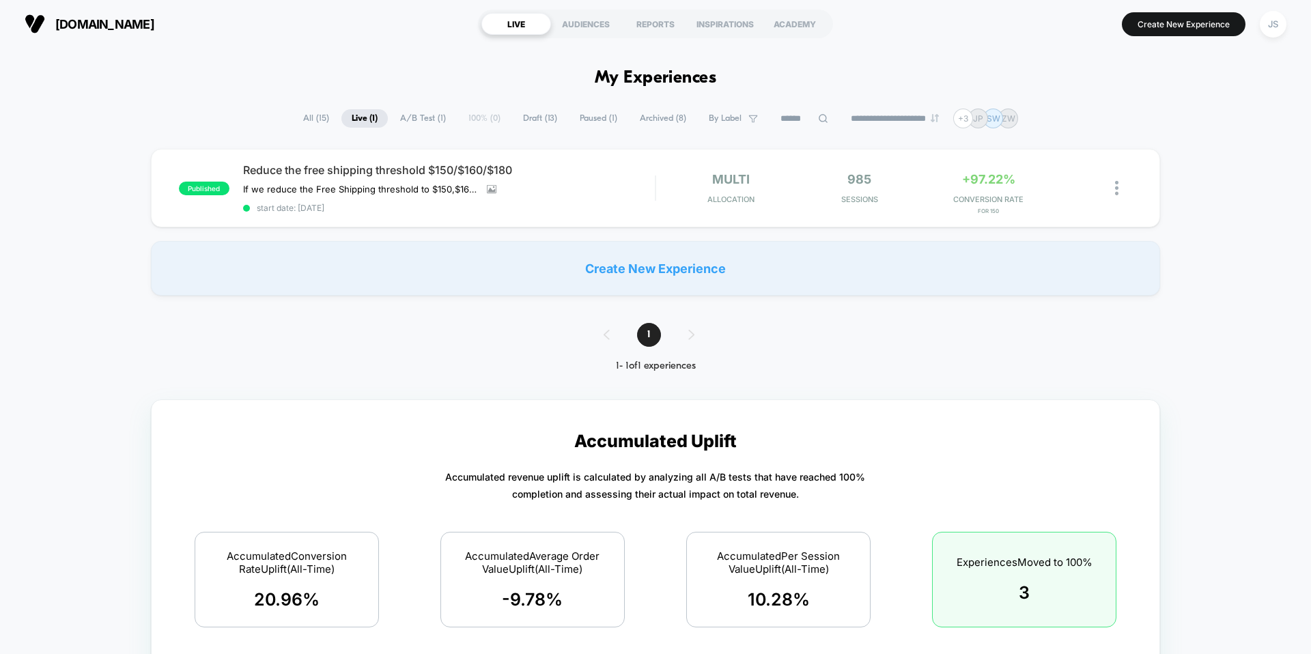
click at [1271, 40] on div "JS" at bounding box center [1273, 24] width 35 height 34
click at [308, 175] on span "Reduce the free shipping threshold $150/$160/$180" at bounding box center [449, 170] width 412 height 14
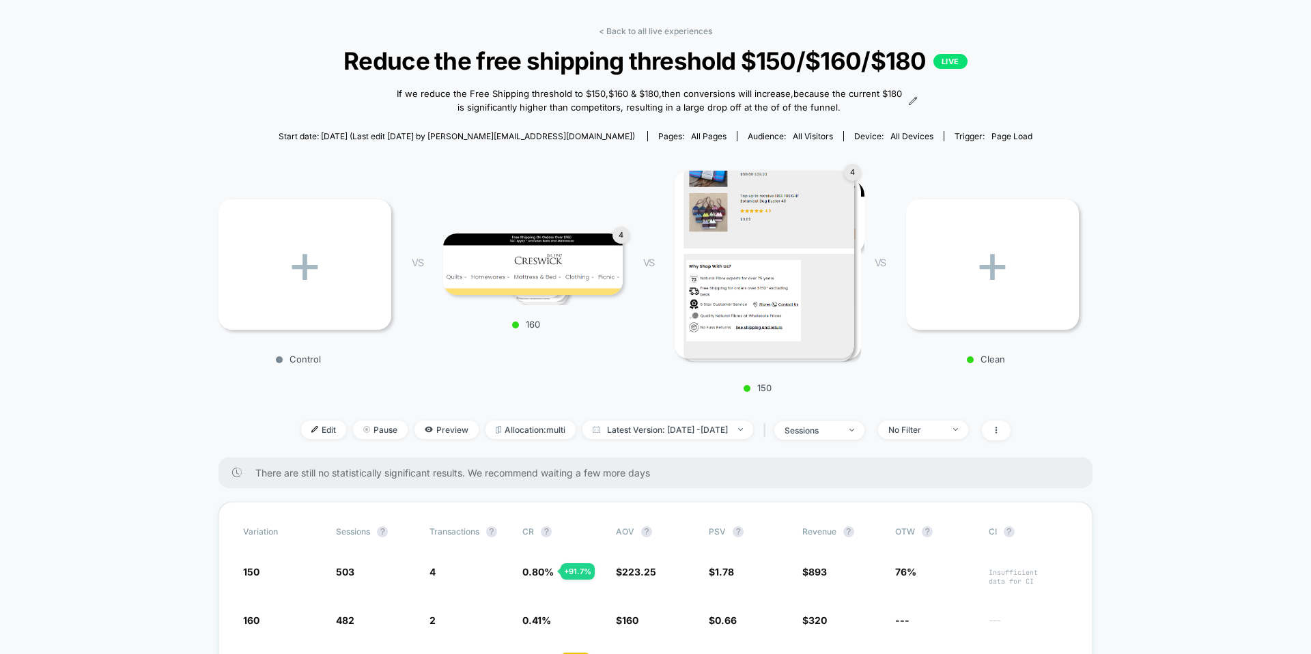
scroll to position [17, 0]
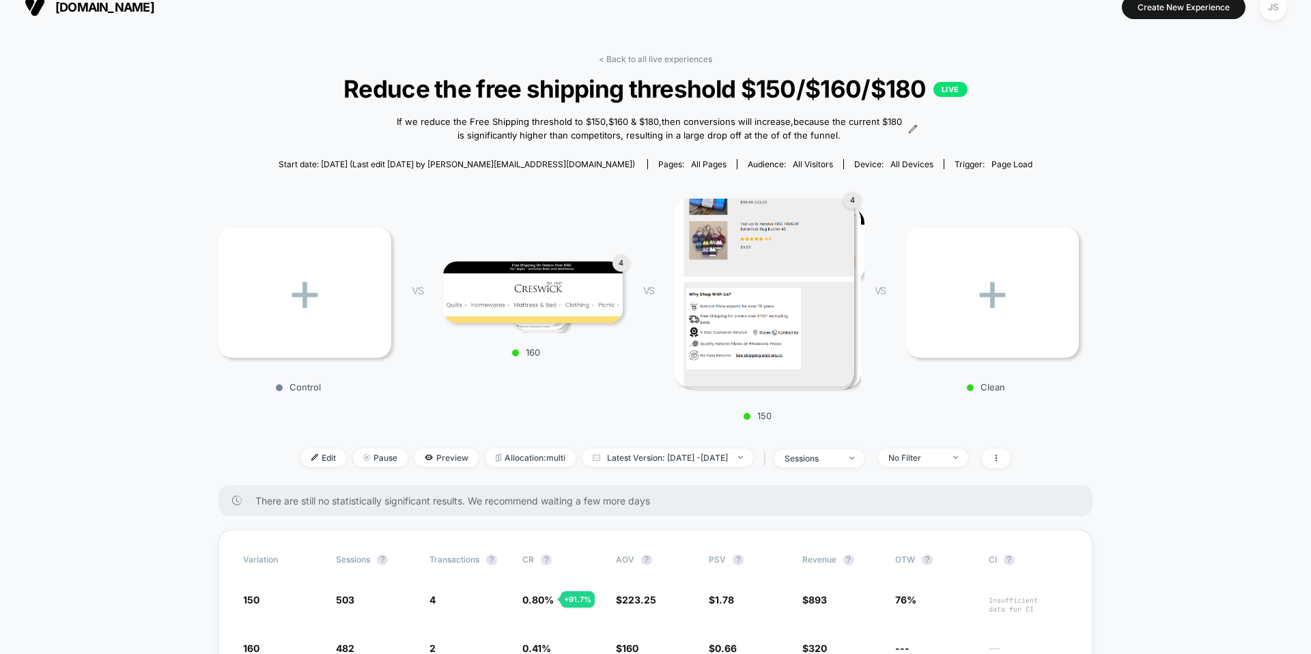
click at [1266, 19] on button "JS" at bounding box center [1273, 7] width 35 height 28
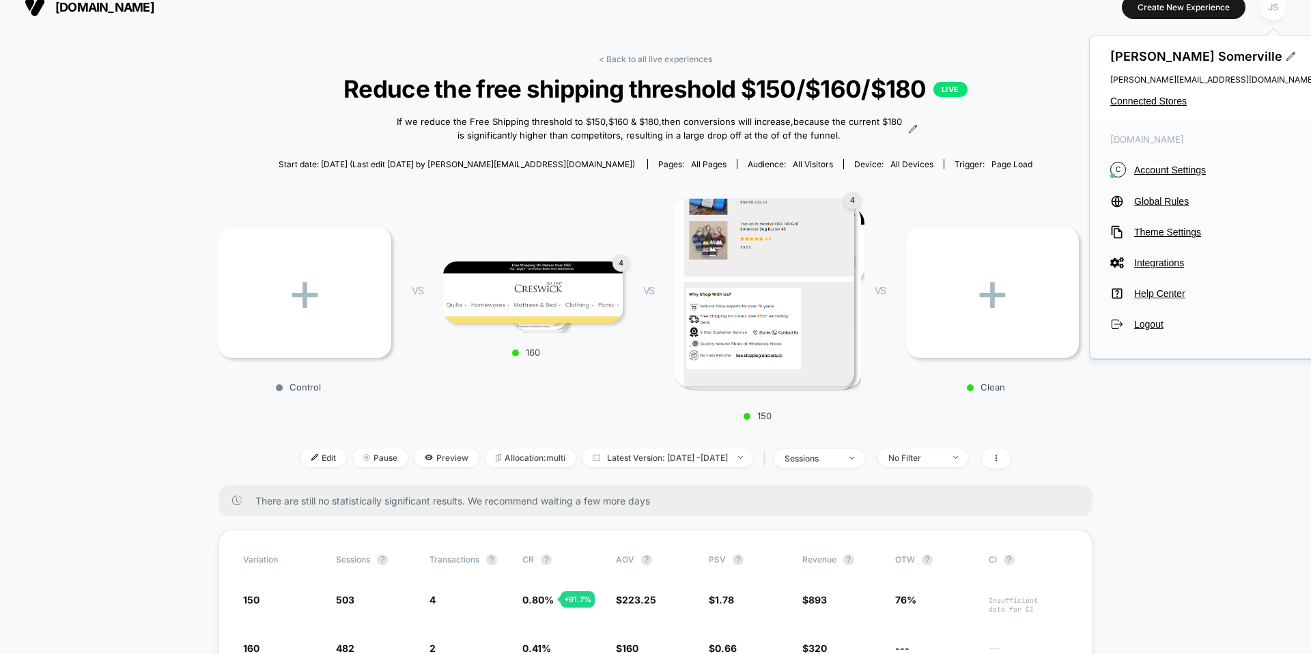
click at [1267, 17] on div "JS" at bounding box center [1273, 7] width 27 height 27
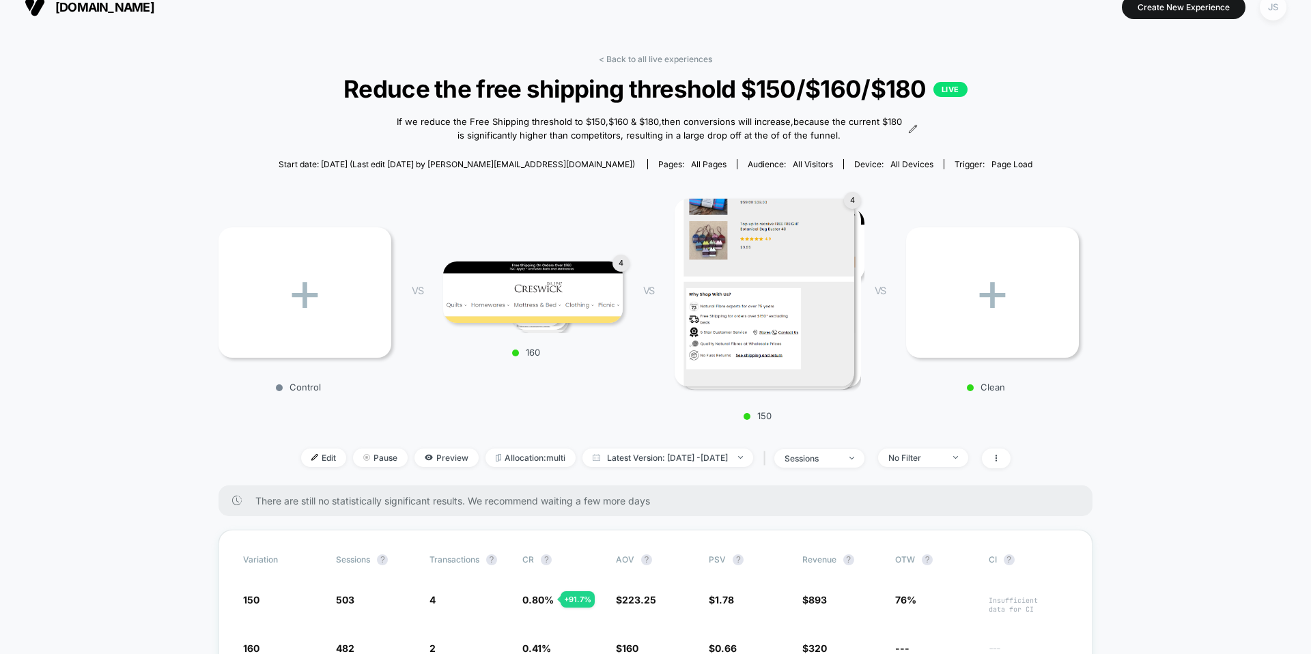
click at [1267, 17] on div "JS" at bounding box center [1273, 7] width 27 height 27
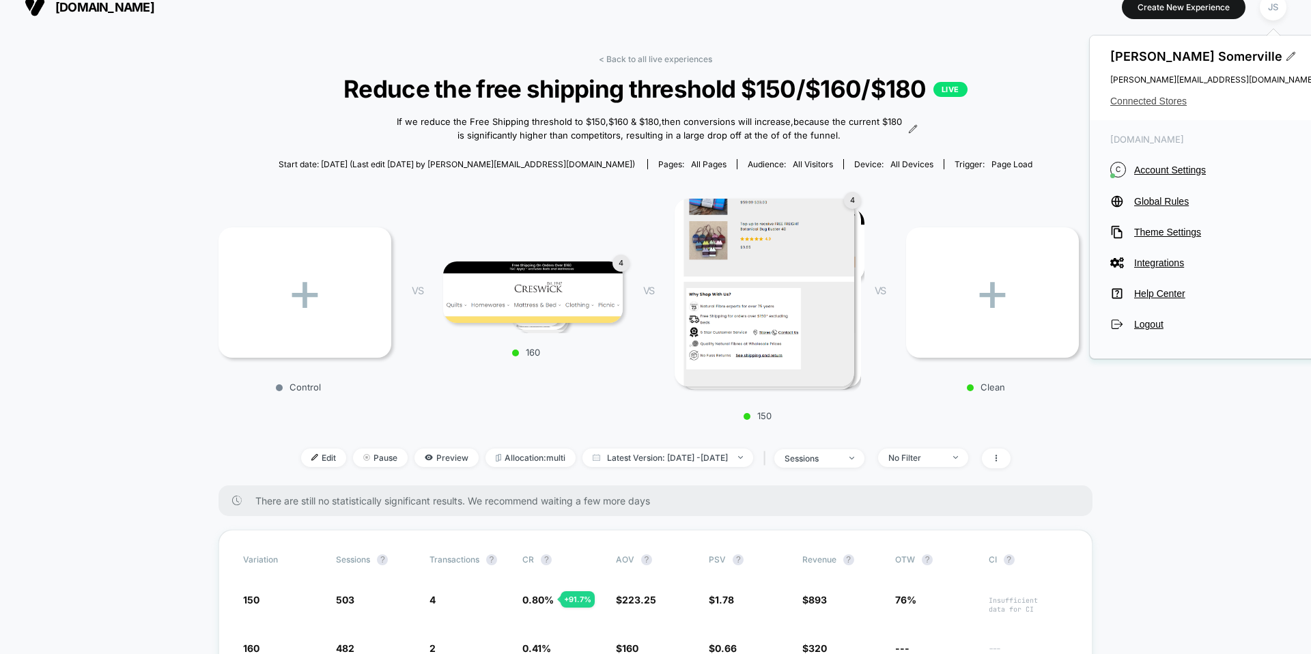
click at [1175, 102] on span "Connected Stores" at bounding box center [1212, 101] width 205 height 11
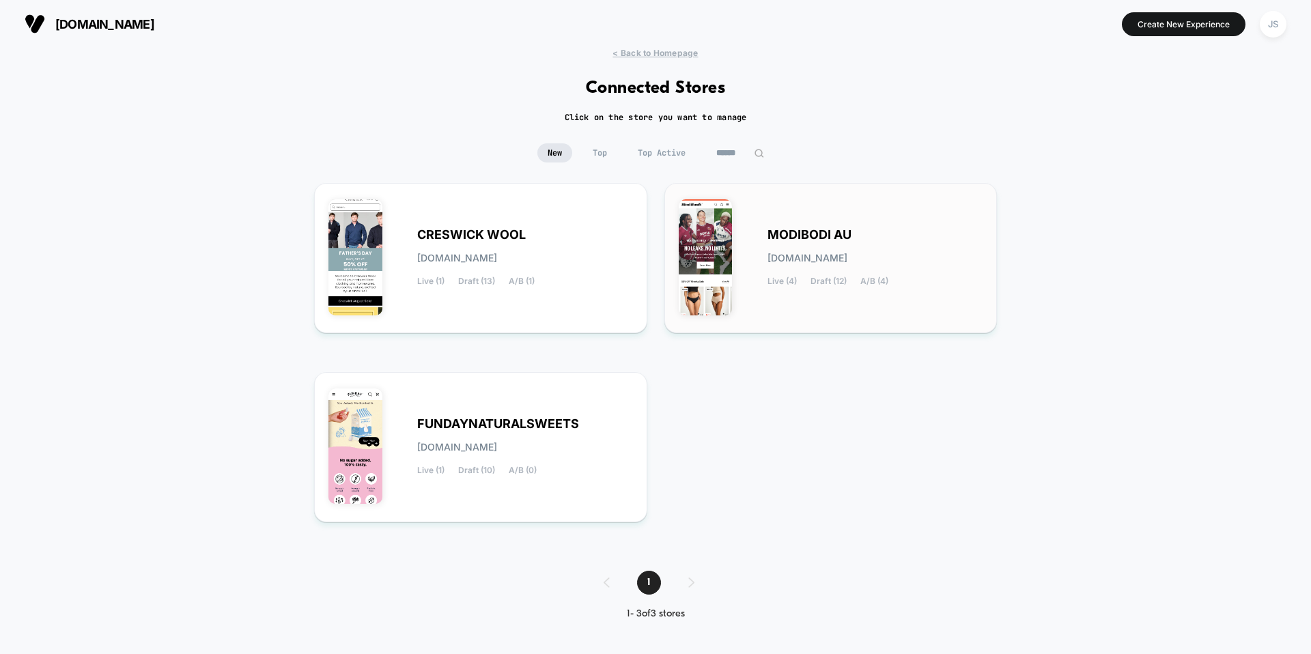
click at [847, 253] on span "modibodi-au.myshopify.com" at bounding box center [807, 258] width 80 height 10
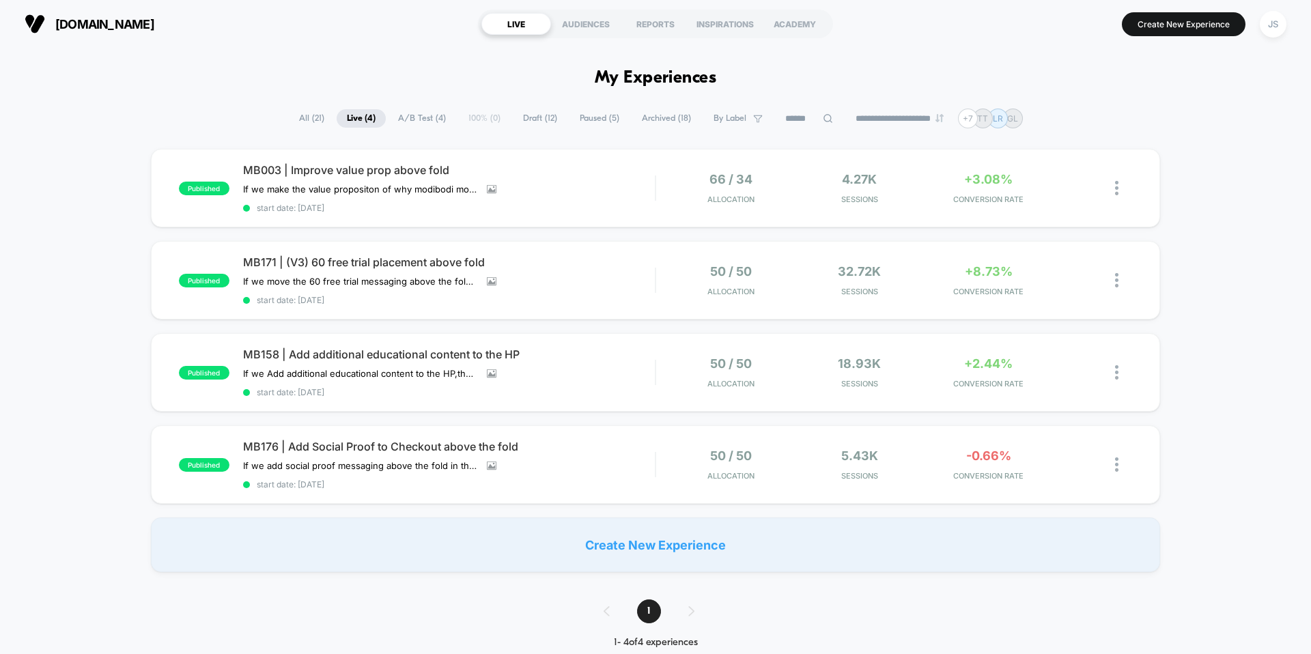
click at [584, 122] on span "Paused ( 5 )" at bounding box center [599, 118] width 60 height 18
